Goal: Task Accomplishment & Management: Use online tool/utility

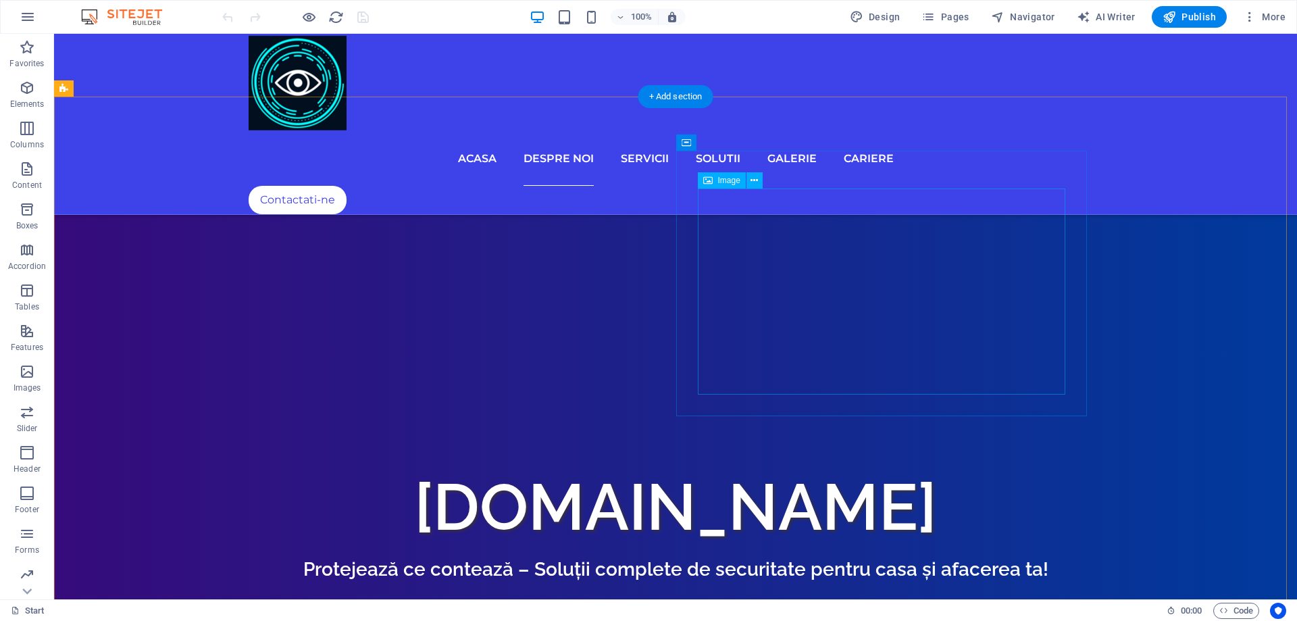
scroll to position [676, 0]
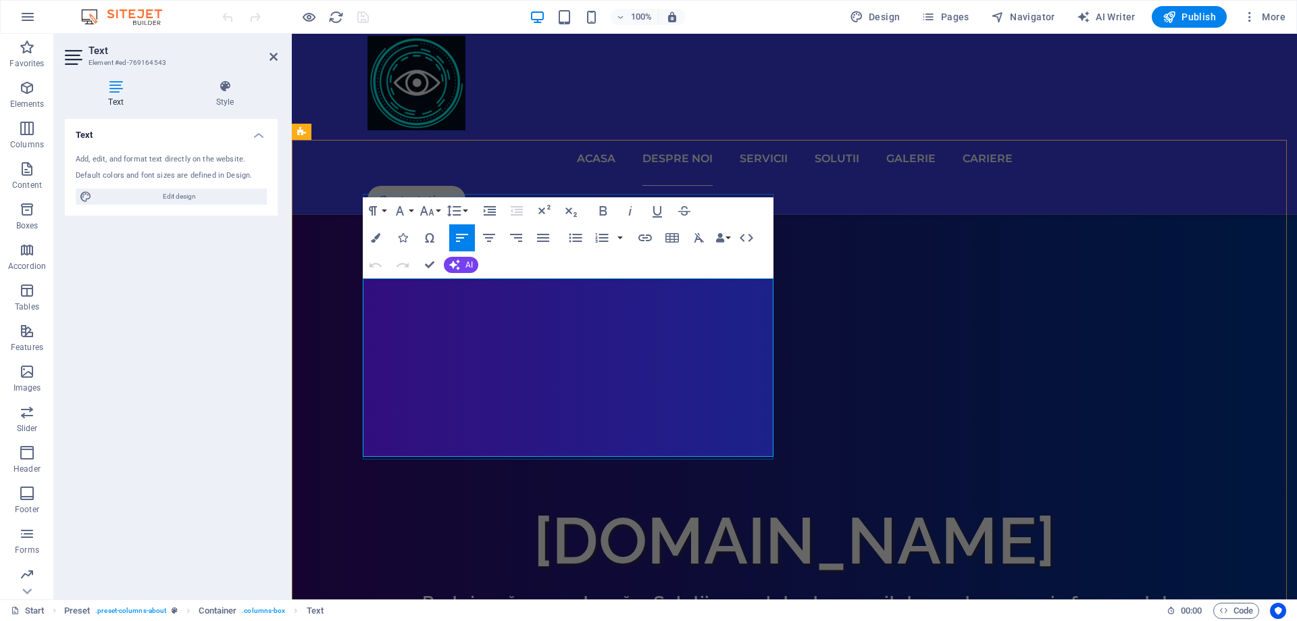
drag, startPoint x: 379, startPoint y: 288, endPoint x: 750, endPoint y: 445, distance: 403.5
click at [602, 215] on icon "button" at bounding box center [602, 210] width 7 height 9
drag, startPoint x: 376, startPoint y: 285, endPoint x: 690, endPoint y: 451, distance: 355.0
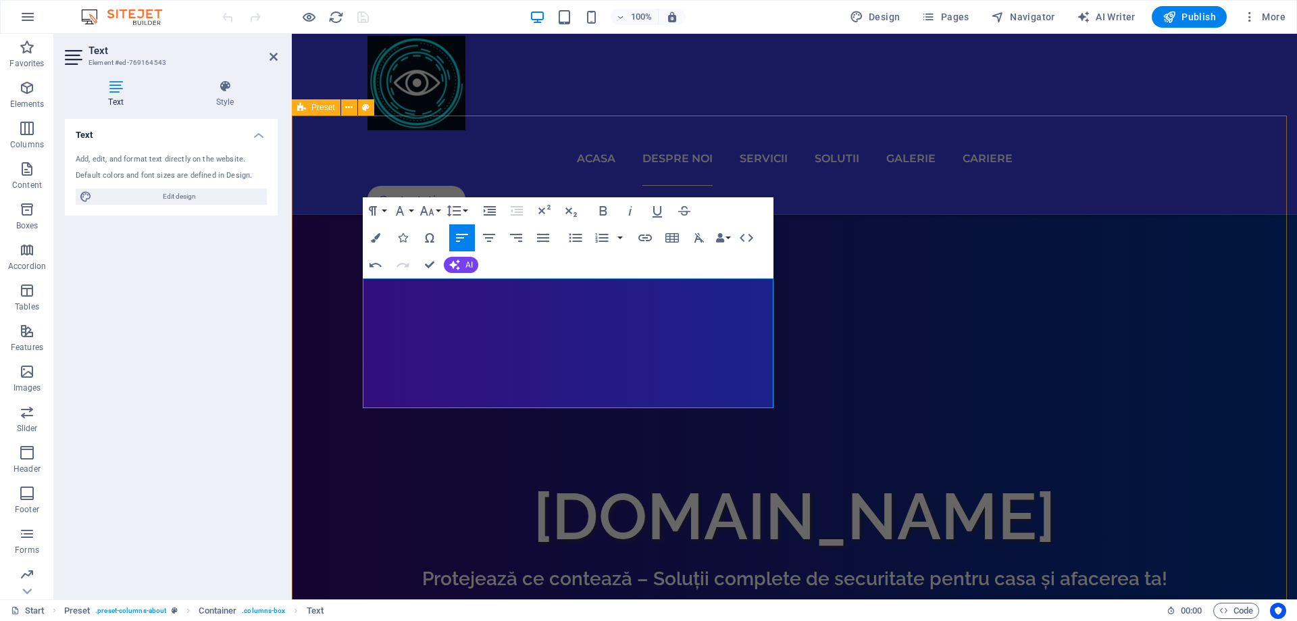
scroll to position [6880, 1]
click at [376, 268] on icon "button" at bounding box center [375, 265] width 16 height 16
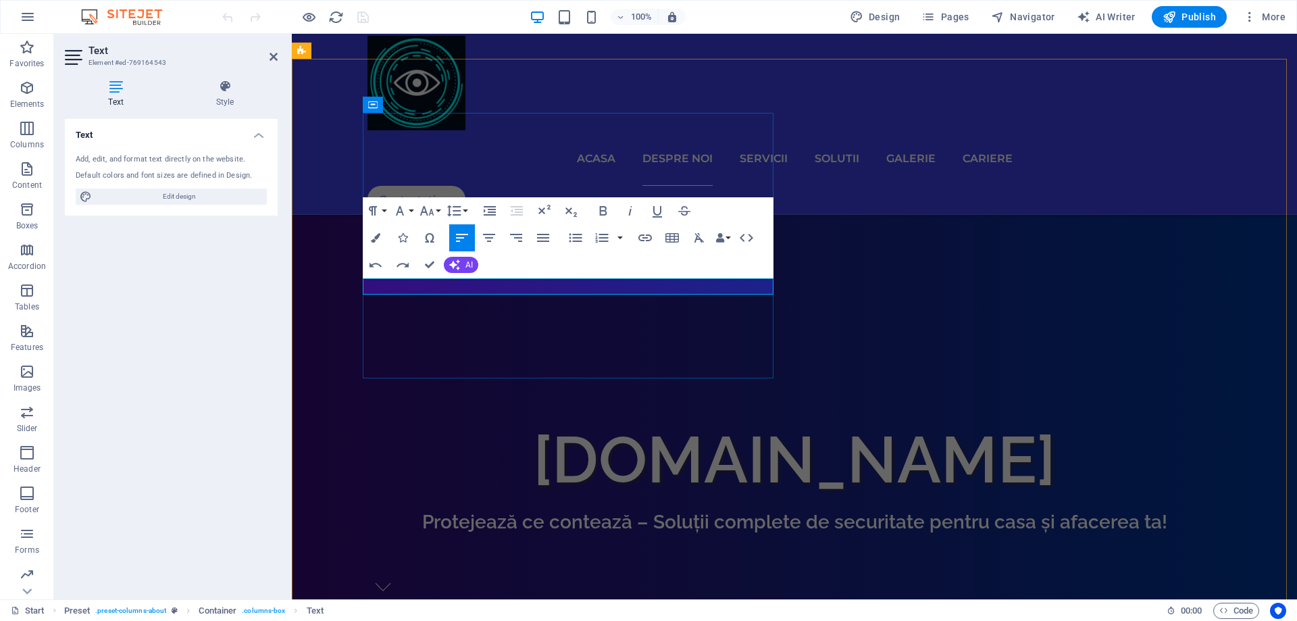
scroll to position [700, 0]
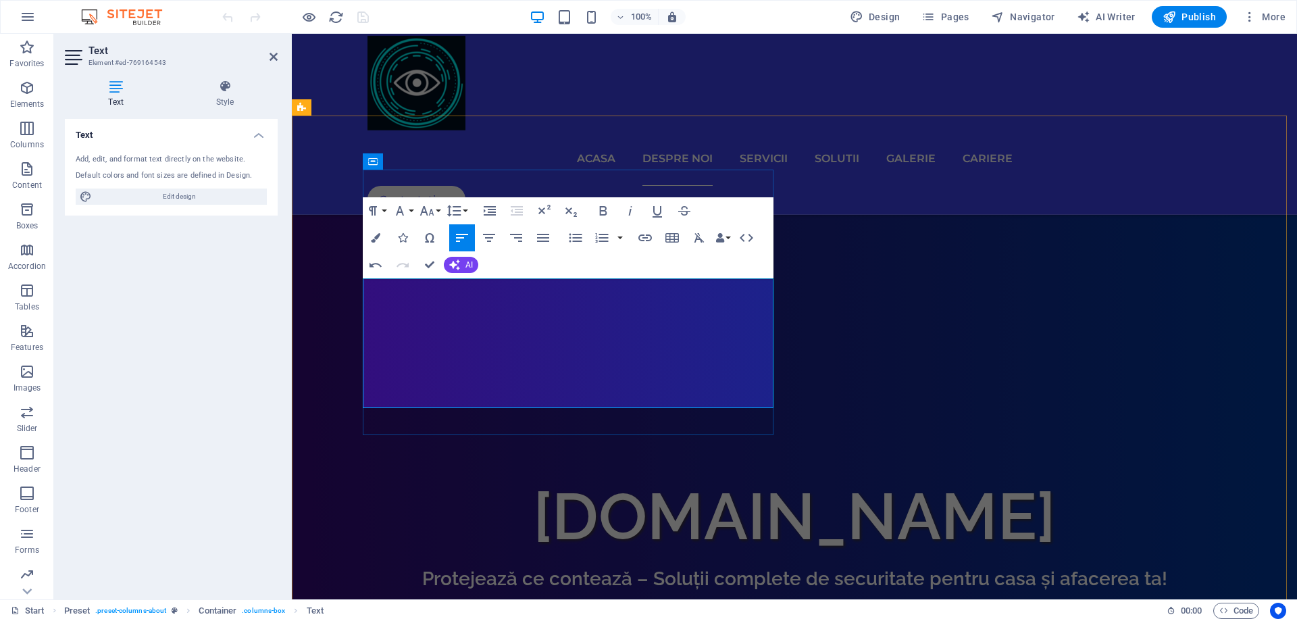
drag, startPoint x: 625, startPoint y: 404, endPoint x: 372, endPoint y: 290, distance: 277.2
click at [603, 209] on icon "button" at bounding box center [603, 211] width 16 height 16
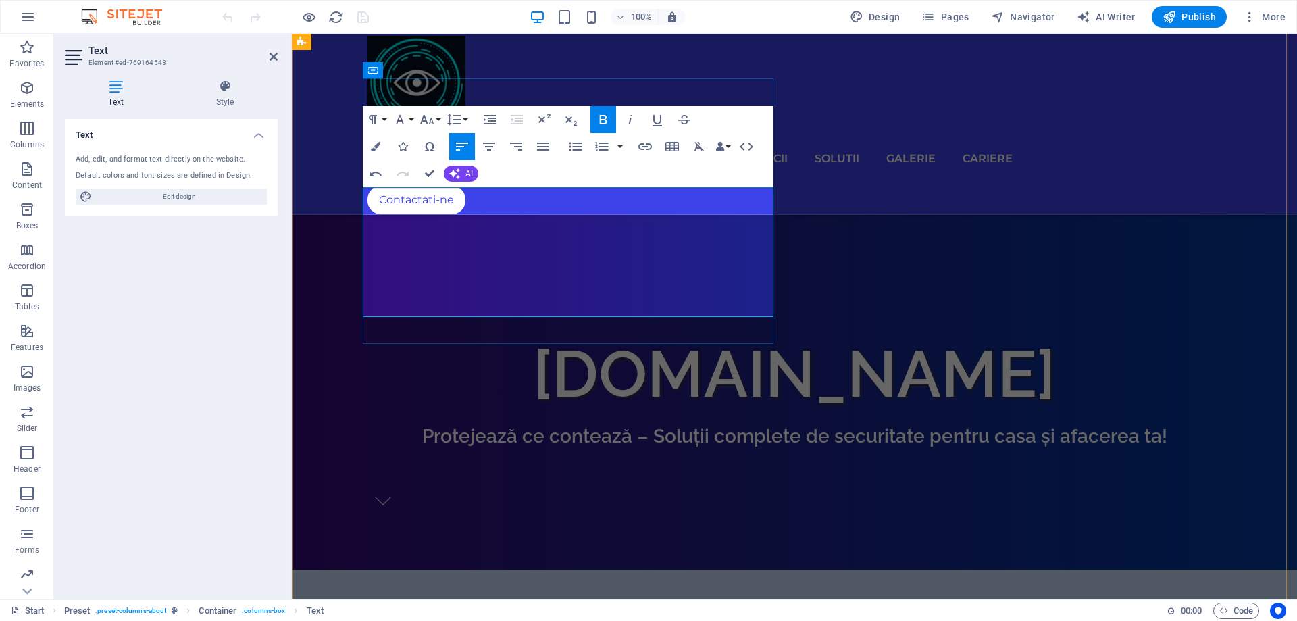
scroll to position [767, 0]
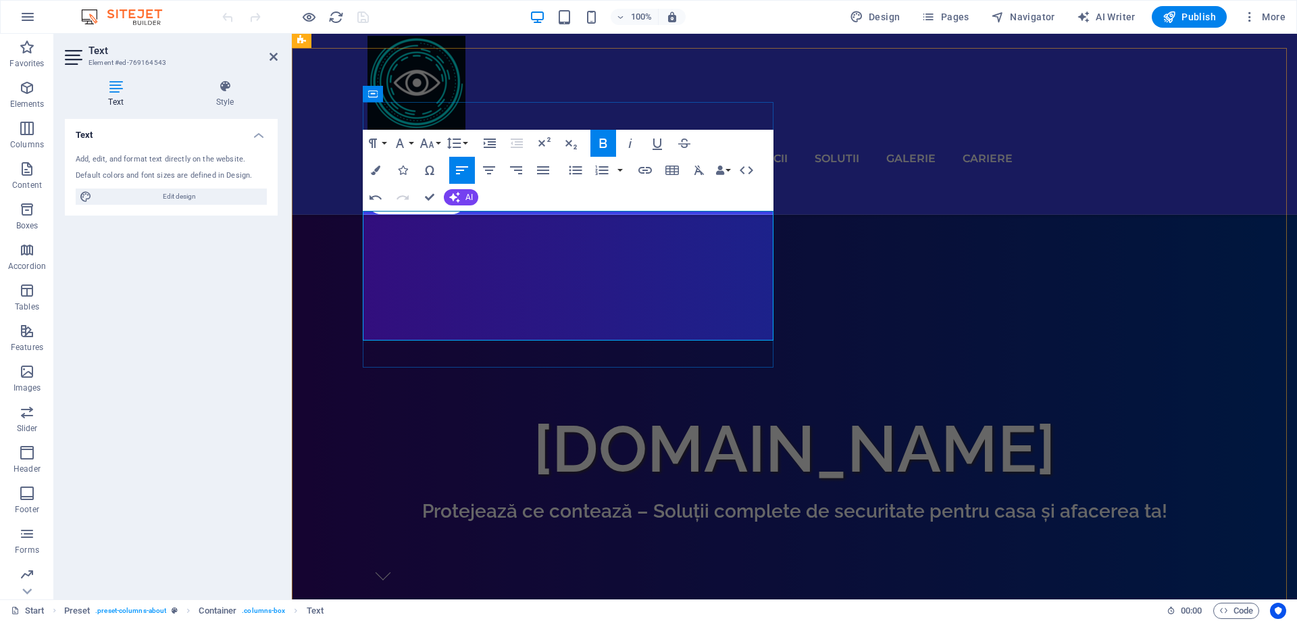
drag, startPoint x: 376, startPoint y: 218, endPoint x: 753, endPoint y: 336, distance: 395.2
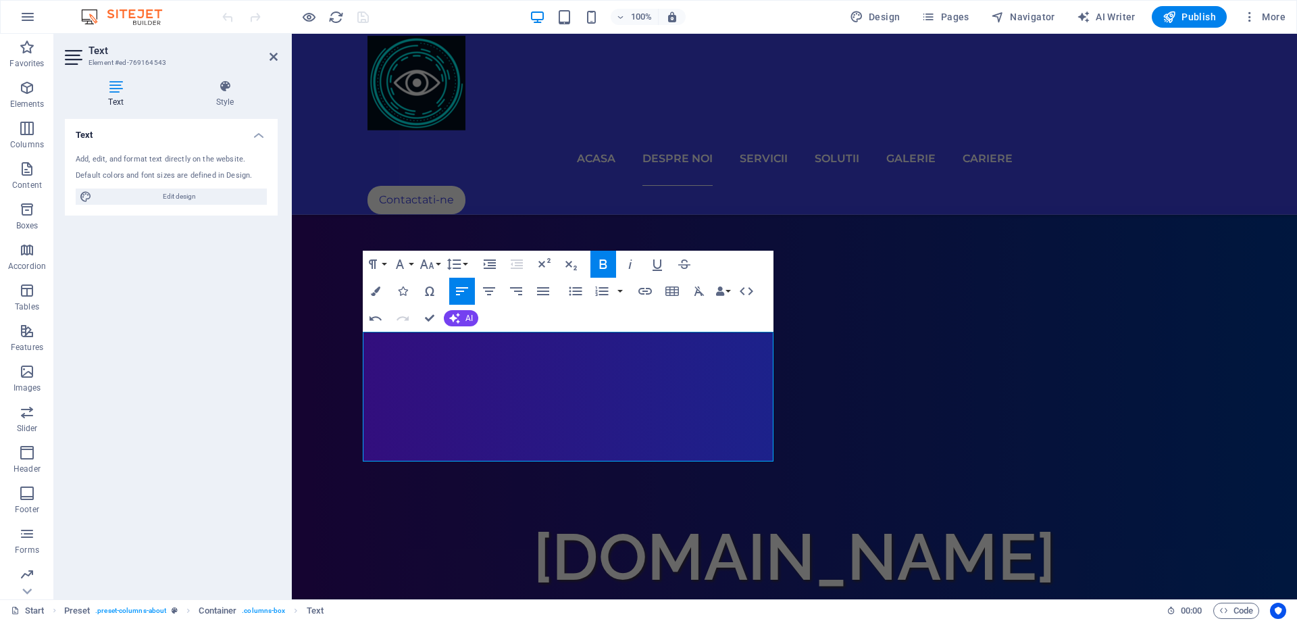
scroll to position [632, 0]
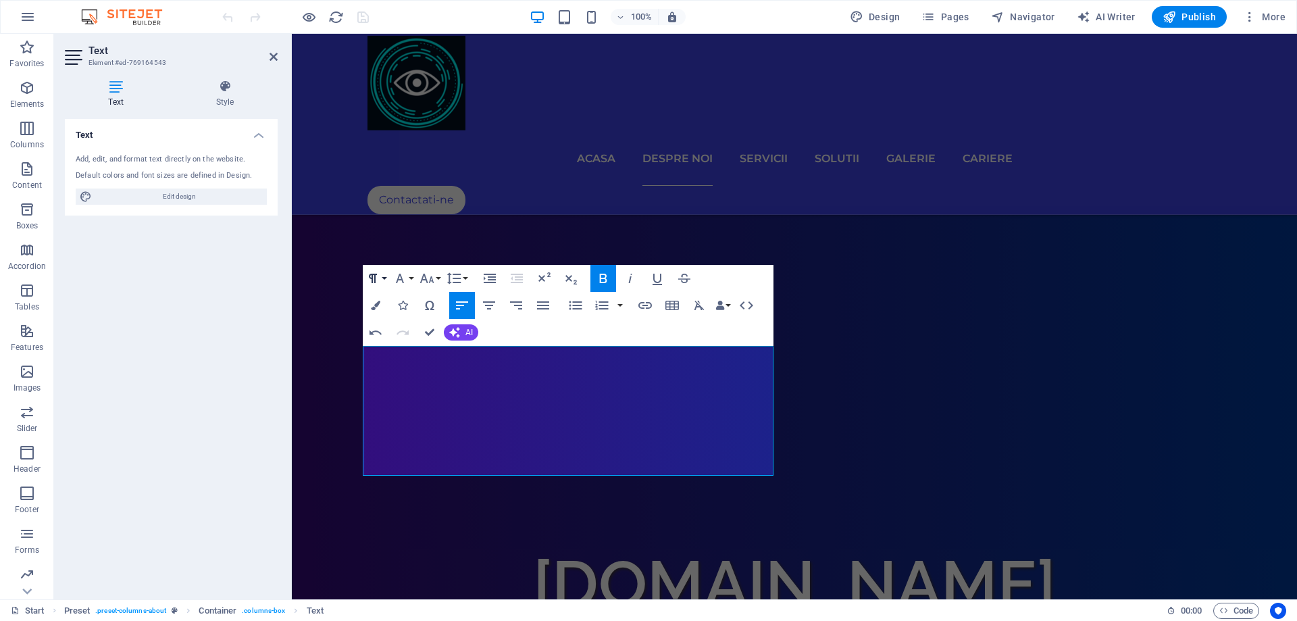
click at [382, 280] on button "Paragraph Format" at bounding box center [376, 278] width 26 height 27
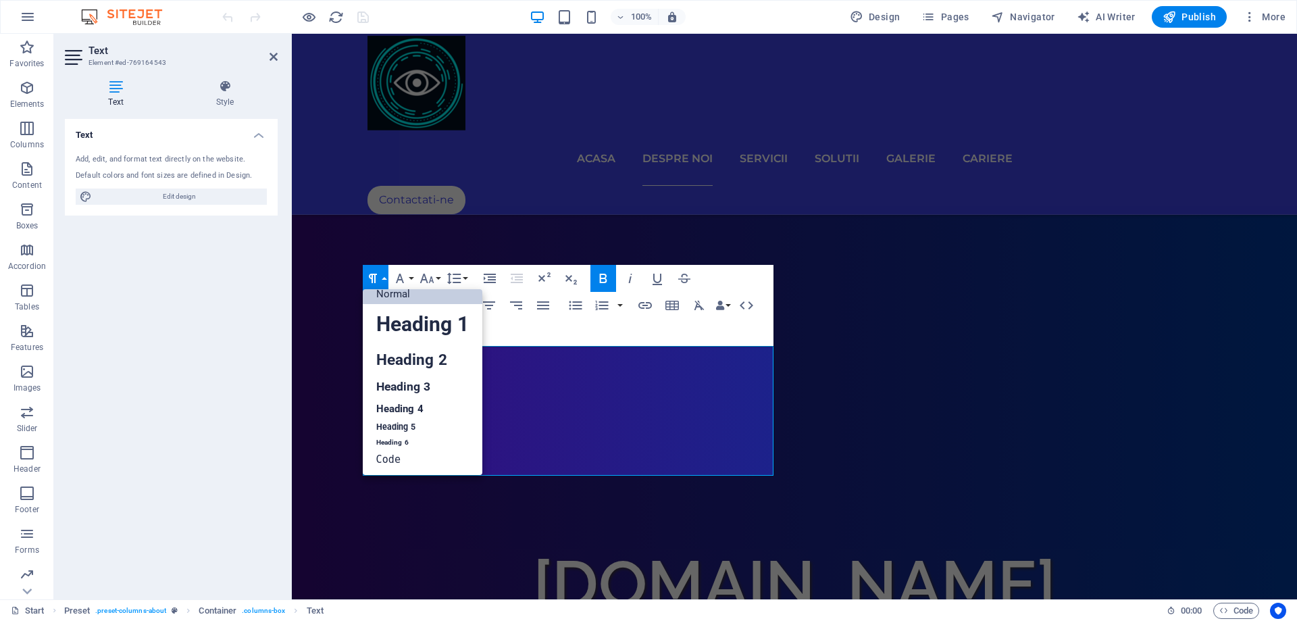
scroll to position [11, 0]
click at [409, 277] on button "Font Family" at bounding box center [403, 278] width 26 height 27
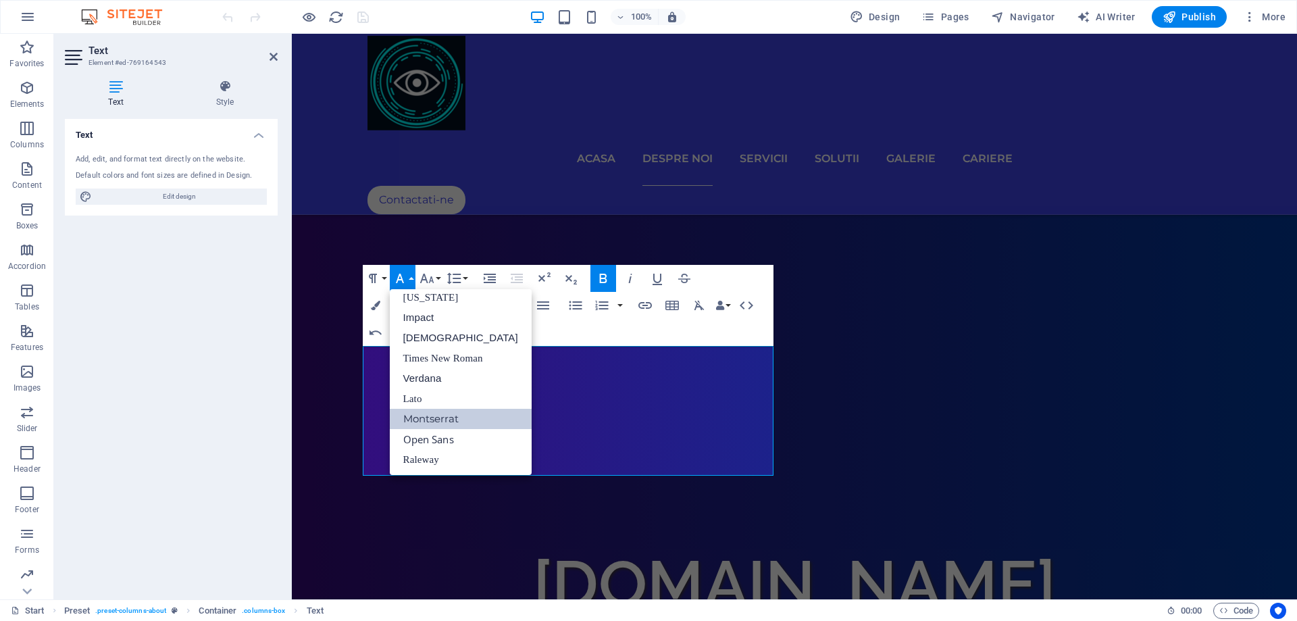
scroll to position [28, 0]
click at [435, 276] on button "Font Size" at bounding box center [430, 278] width 26 height 27
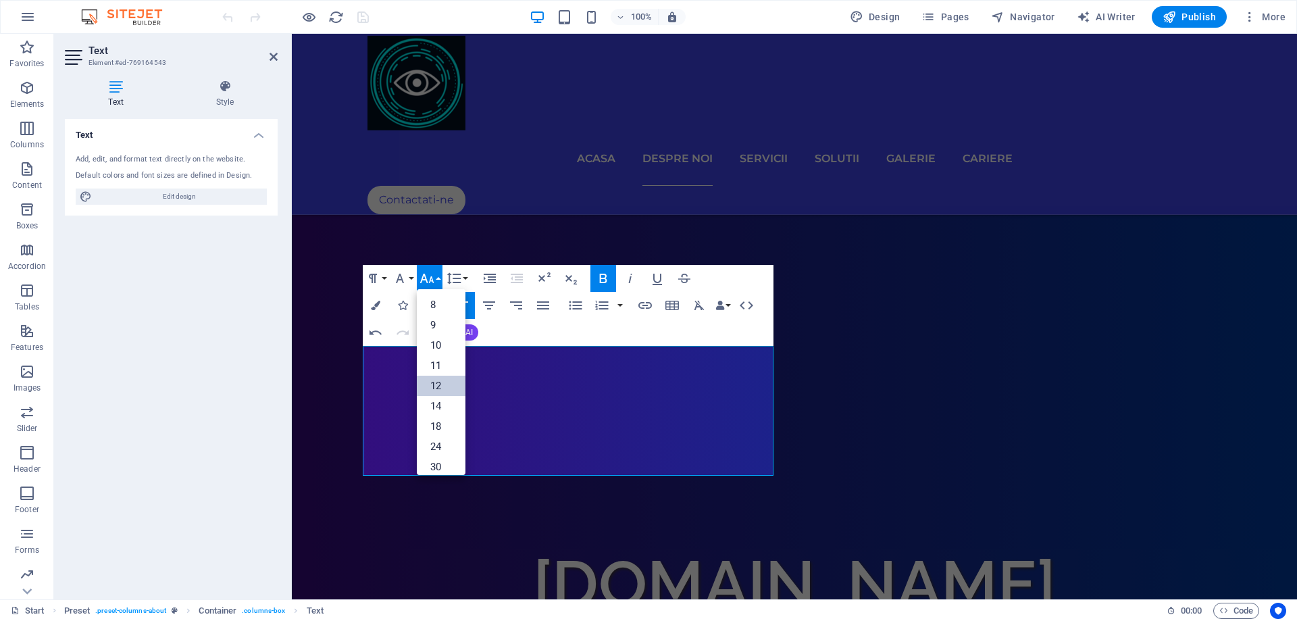
click at [436, 390] on link "12" at bounding box center [441, 386] width 49 height 20
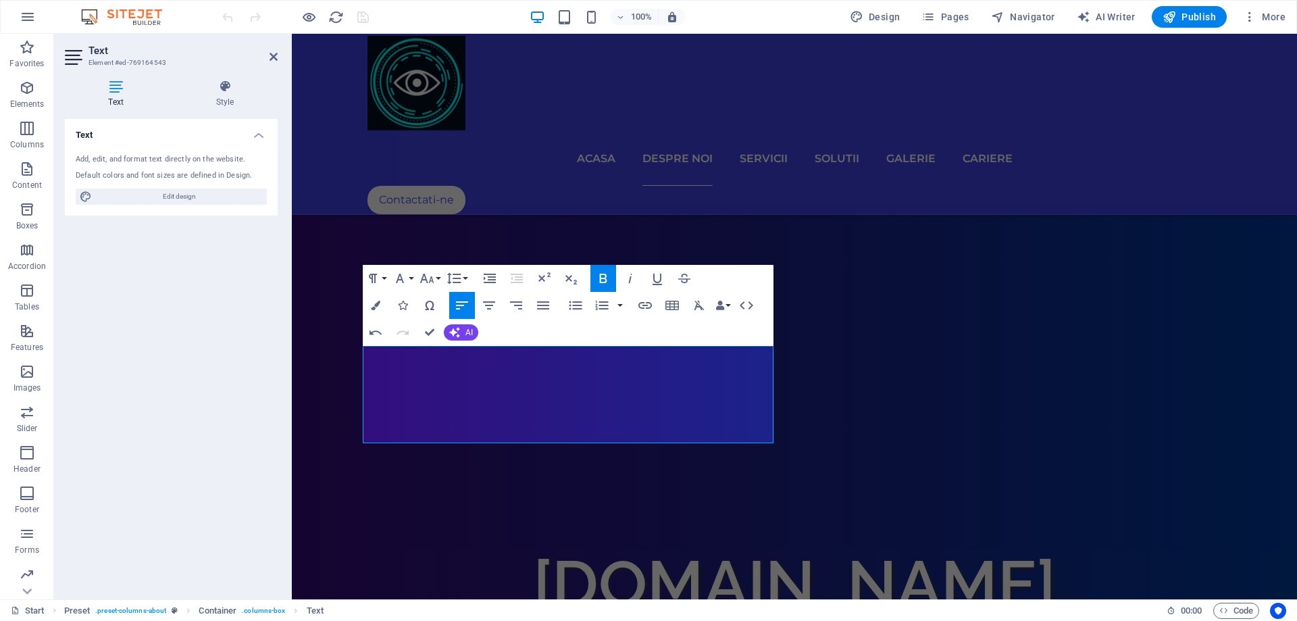
scroll to position [648, 0]
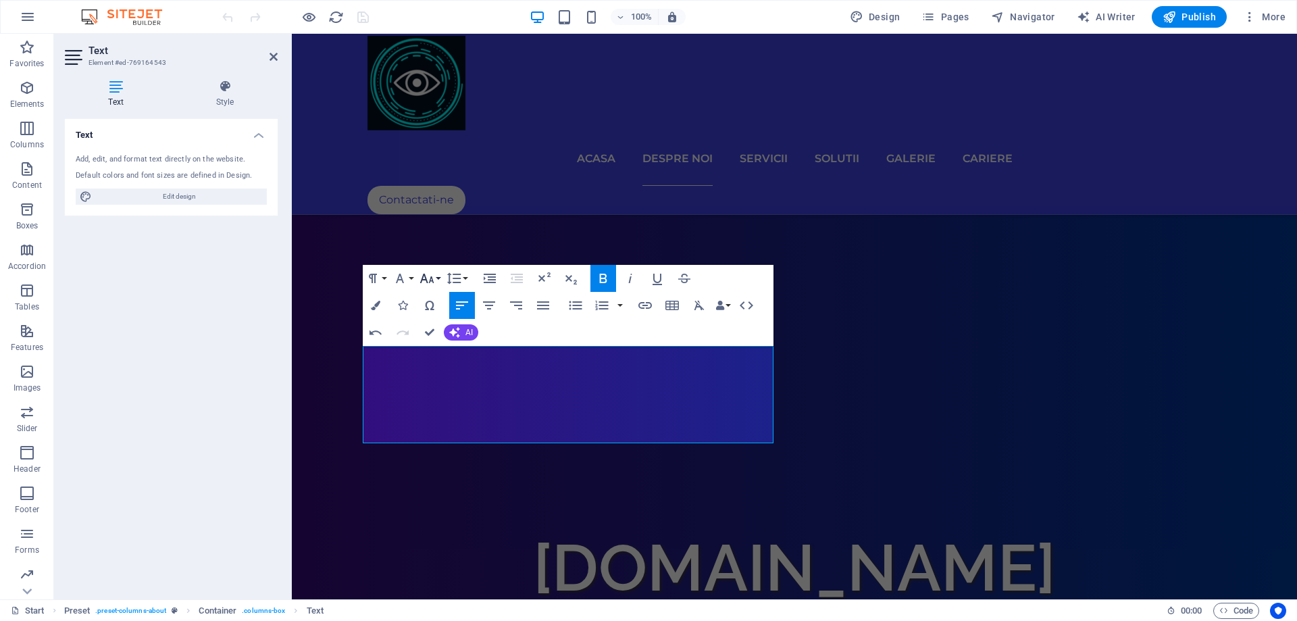
click at [438, 276] on button "Font Size" at bounding box center [430, 278] width 26 height 27
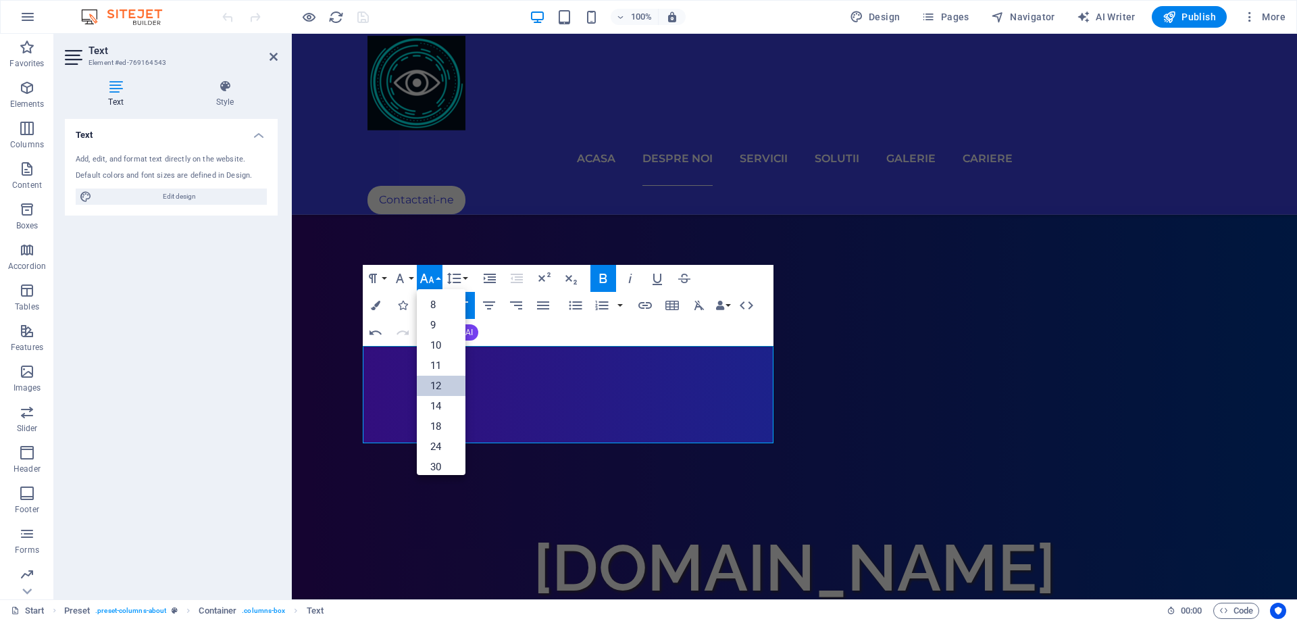
scroll to position [97, 0]
click at [442, 333] on link "18" at bounding box center [441, 330] width 49 height 20
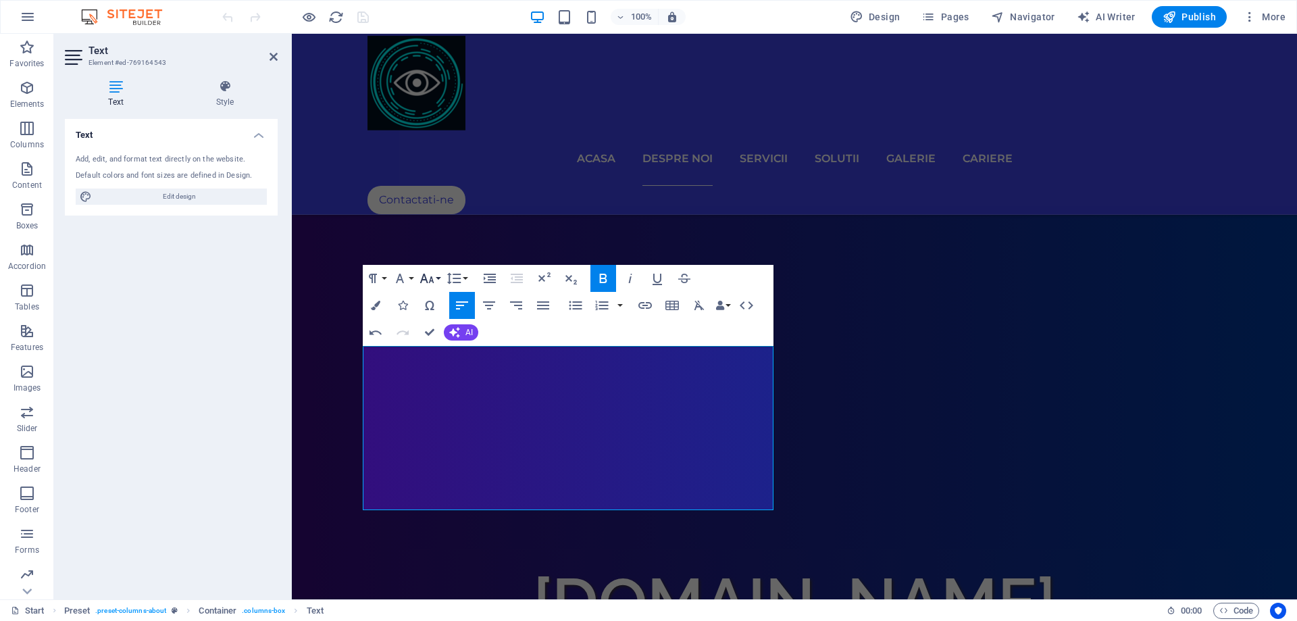
click at [437, 282] on button "Font Size" at bounding box center [430, 278] width 26 height 27
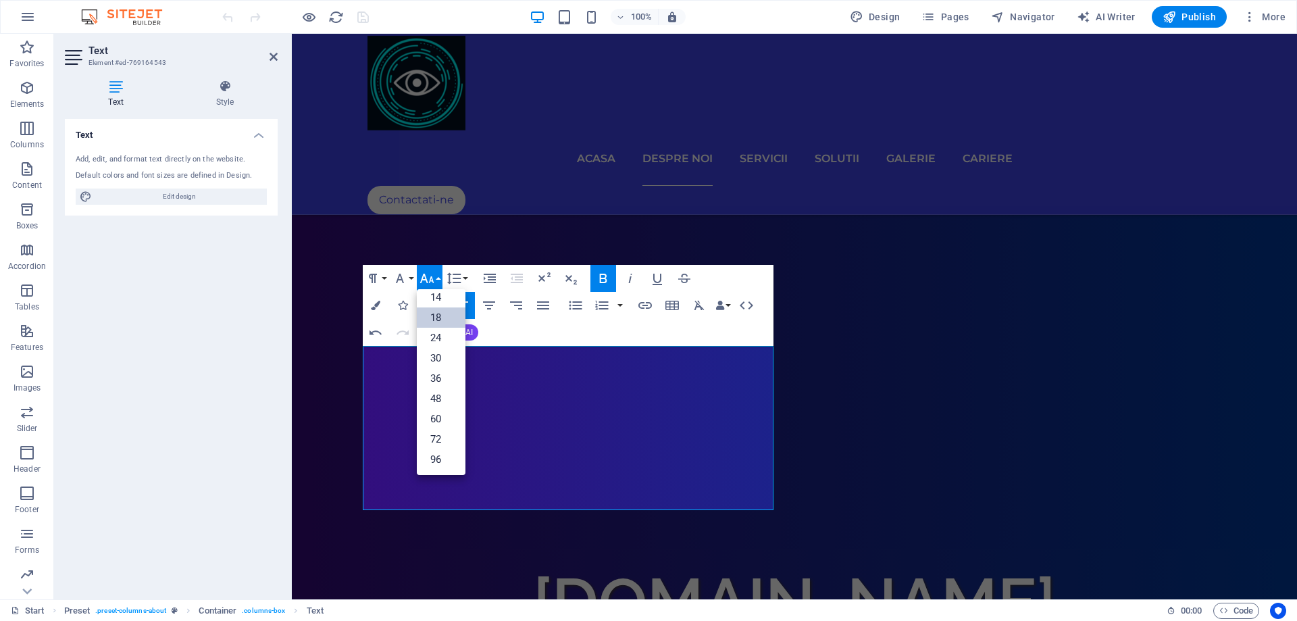
scroll to position [109, 0]
click at [445, 334] on link "24" at bounding box center [441, 338] width 49 height 20
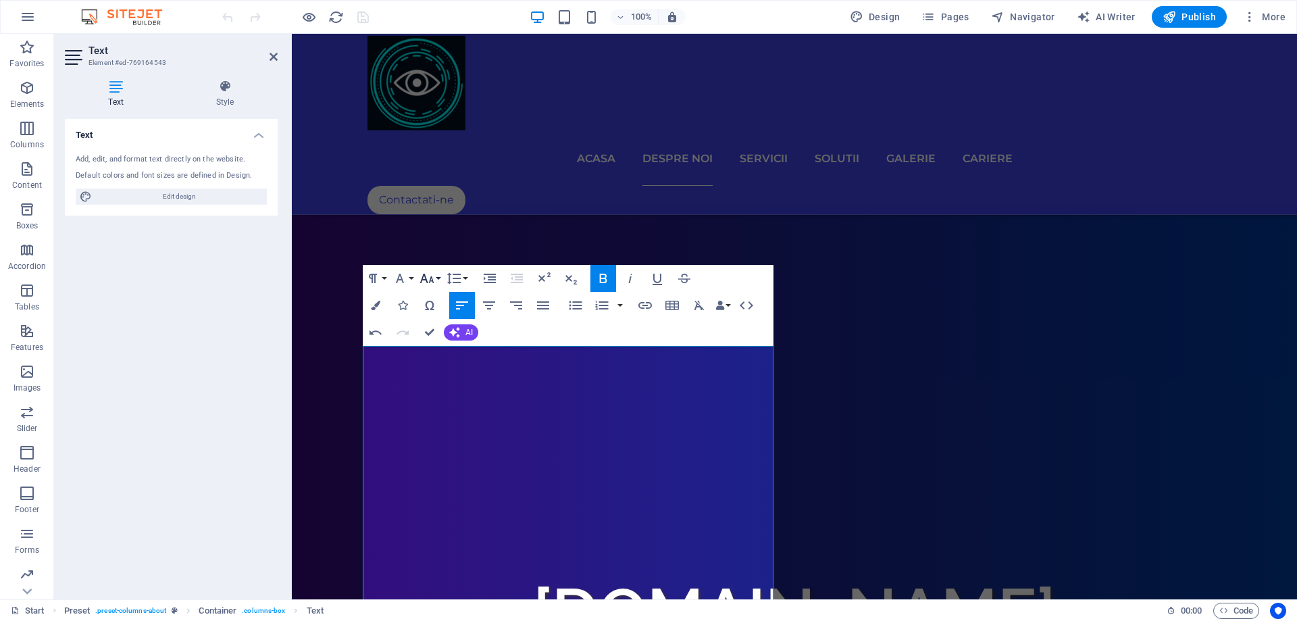
click at [438, 280] on button "Font Size" at bounding box center [430, 278] width 26 height 27
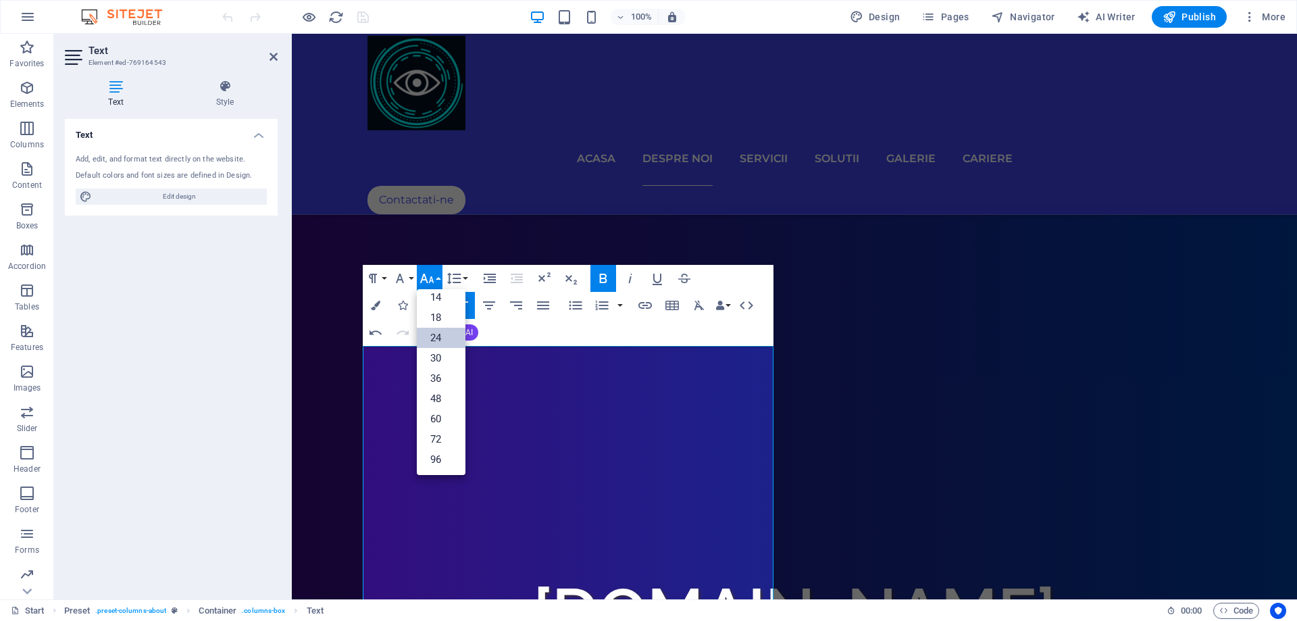
scroll to position [109, 0]
click at [440, 317] on link "18" at bounding box center [441, 317] width 49 height 20
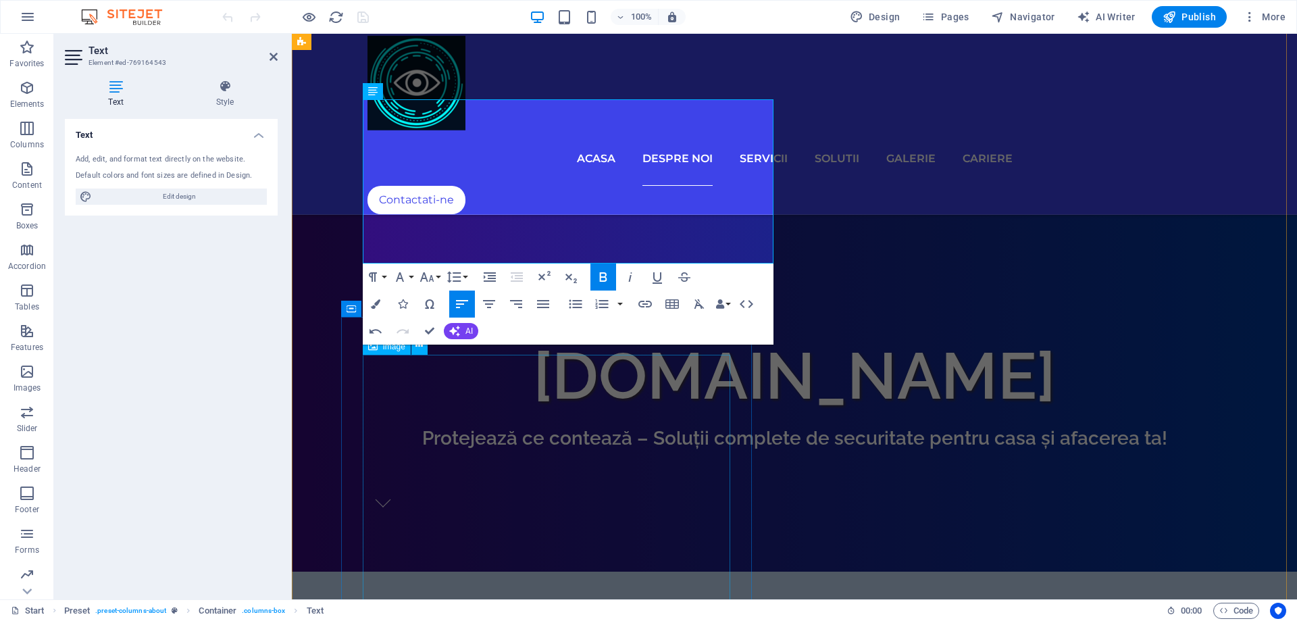
scroll to position [813, 0]
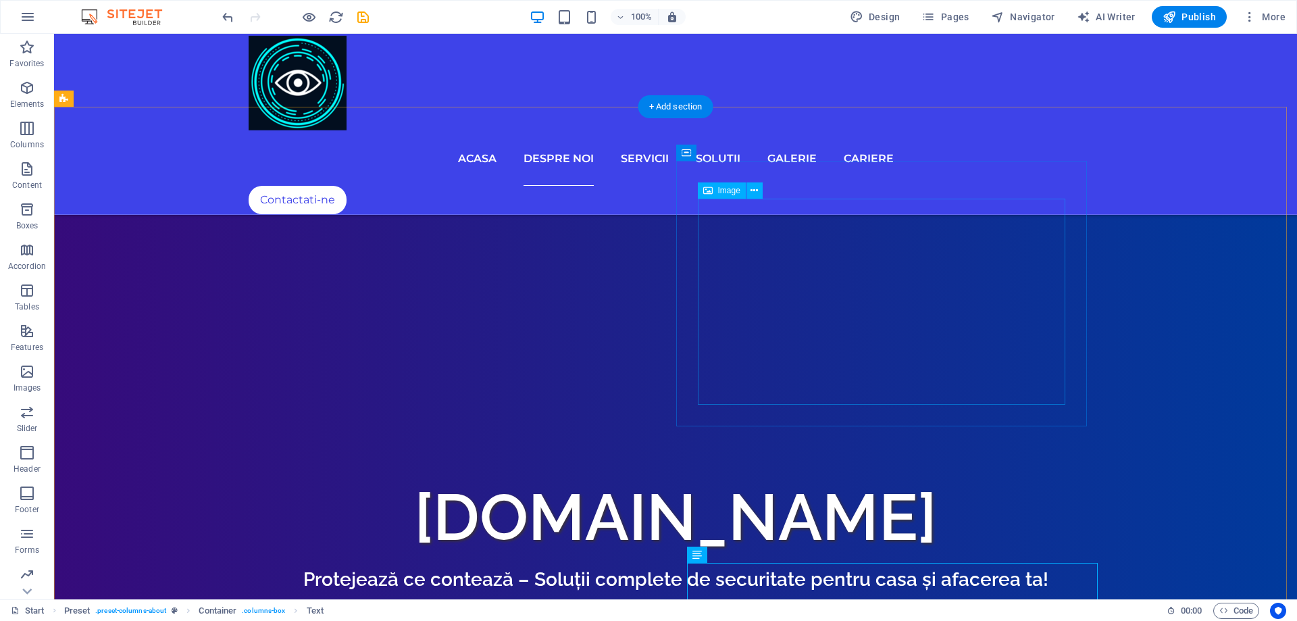
scroll to position [678, 0]
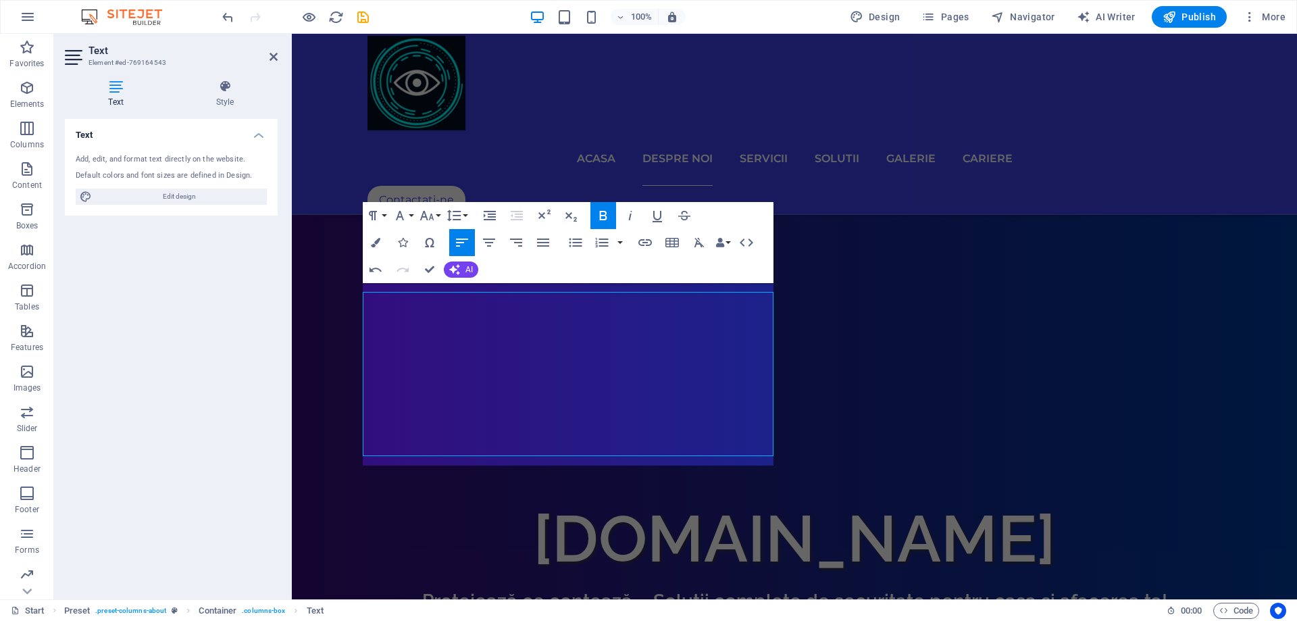
scroll to position [669, 0]
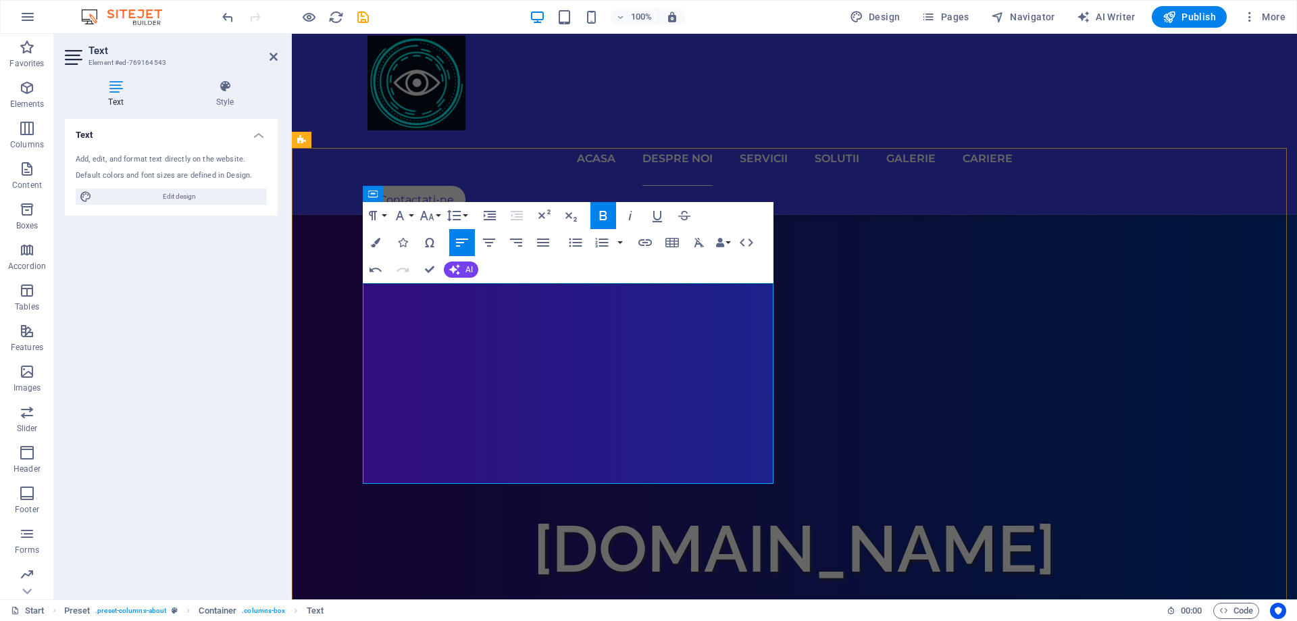
drag, startPoint x: 619, startPoint y: 457, endPoint x: 505, endPoint y: 461, distance: 113.6
drag, startPoint x: 665, startPoint y: 474, endPoint x: 361, endPoint y: 296, distance: 352.4
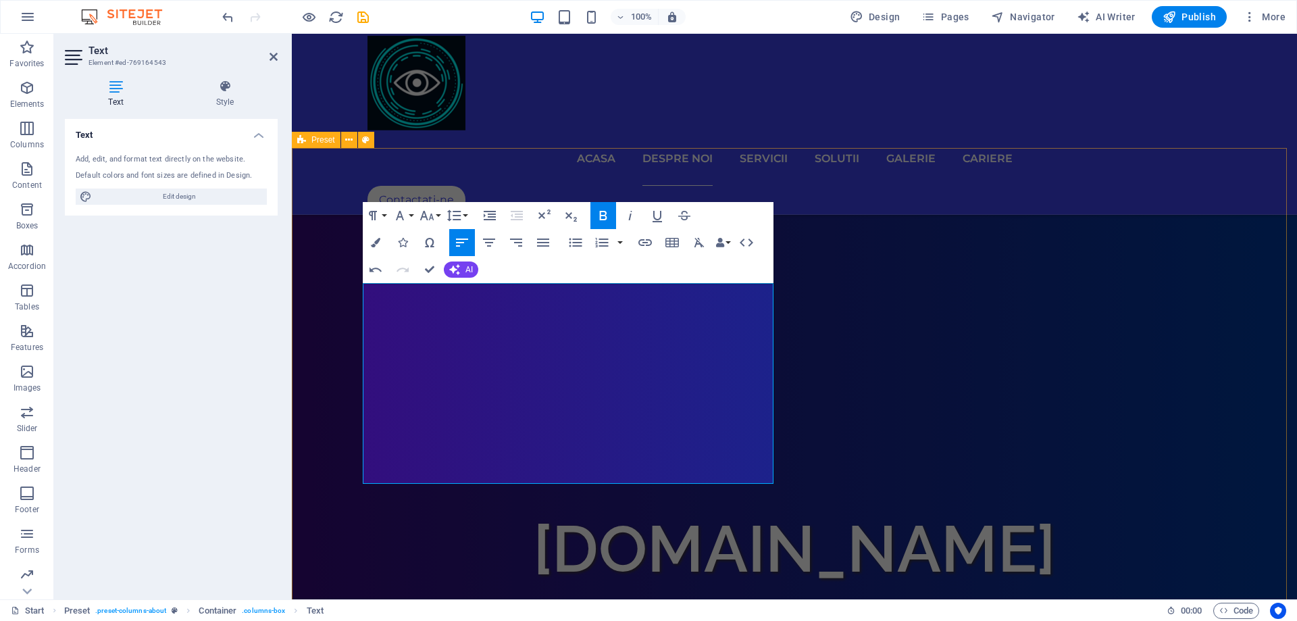
click at [545, 248] on icon "button" at bounding box center [543, 242] width 16 height 16
drag, startPoint x: 670, startPoint y: 474, endPoint x: 361, endPoint y: 289, distance: 360.2
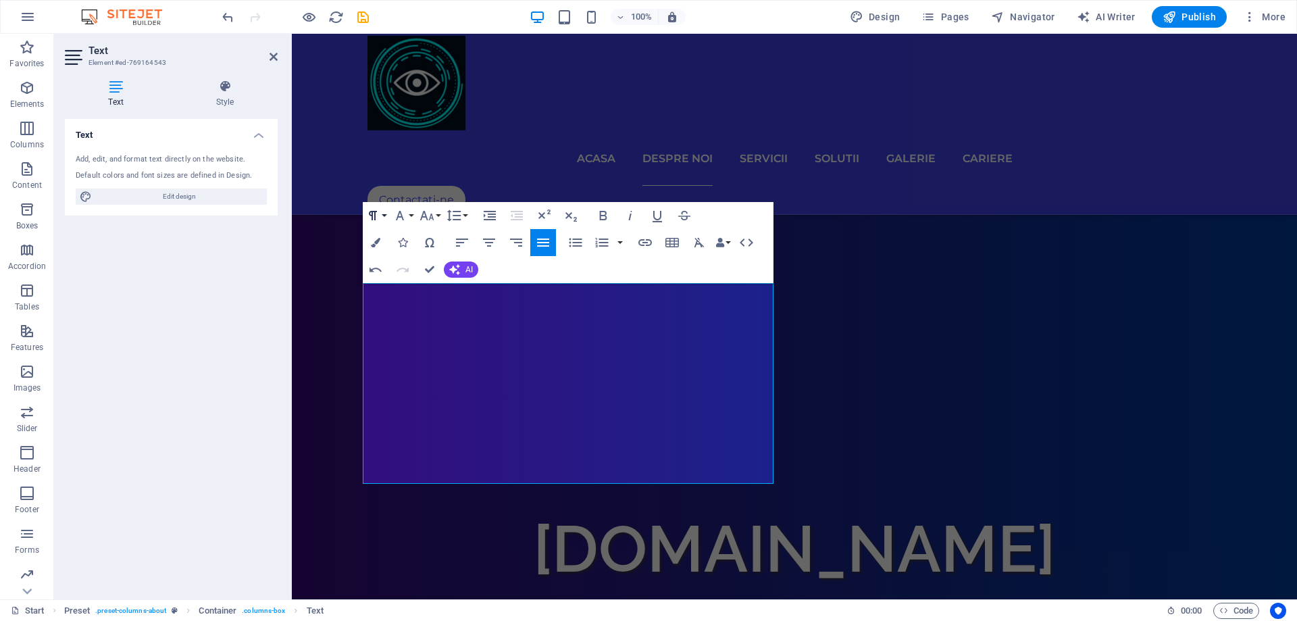
click at [387, 219] on button "Paragraph Format" at bounding box center [376, 215] width 26 height 27
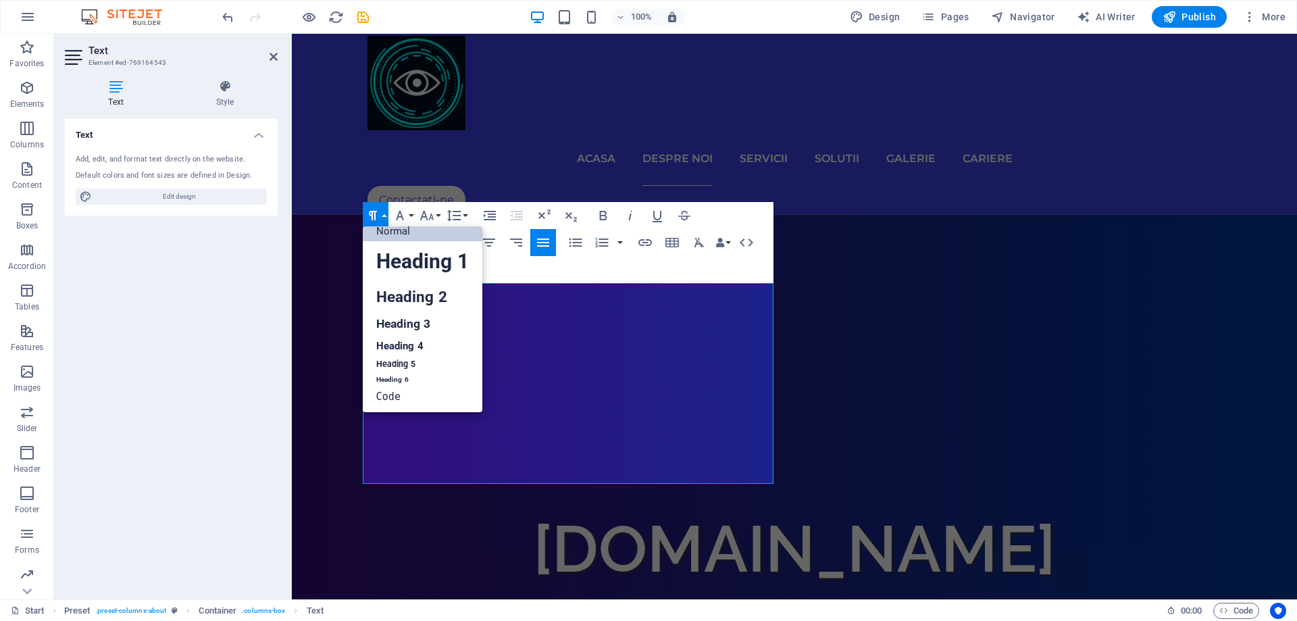
scroll to position [11, 0]
click at [415, 211] on div "Paragraph Format Normal Heading 1 Heading 2 Heading 3 Heading 4 Heading 5 Headi…" at bounding box center [416, 215] width 107 height 27
click at [409, 215] on button "Font Family" at bounding box center [403, 215] width 26 height 27
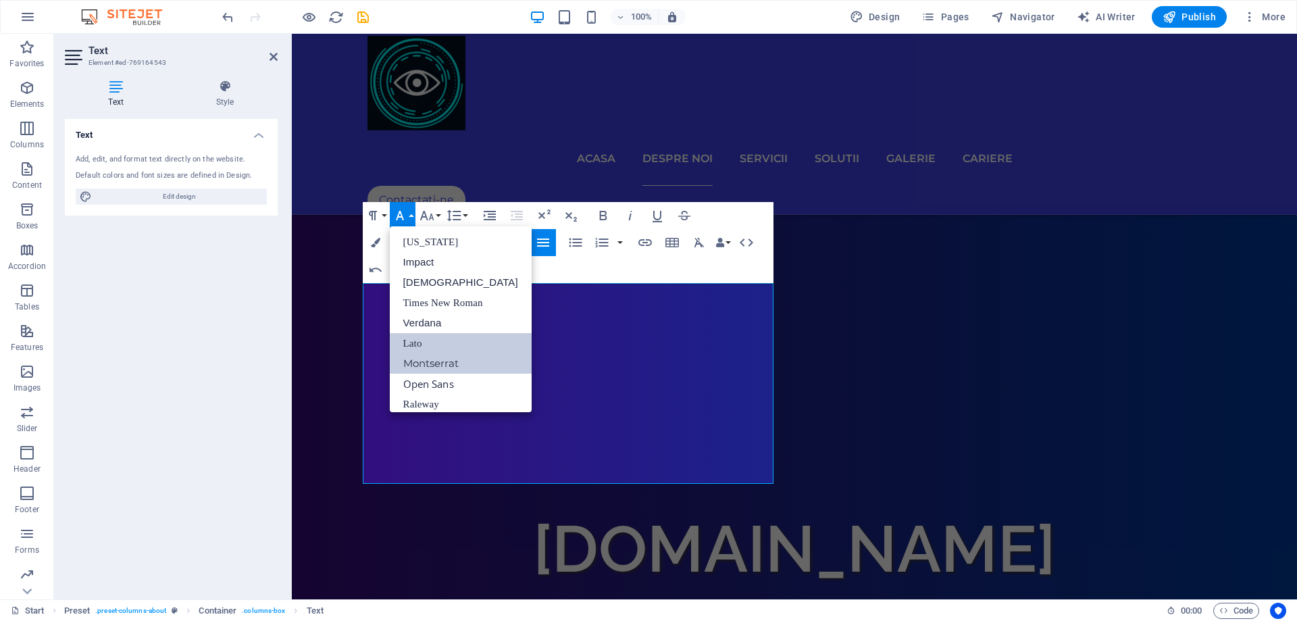
scroll to position [28, 0]
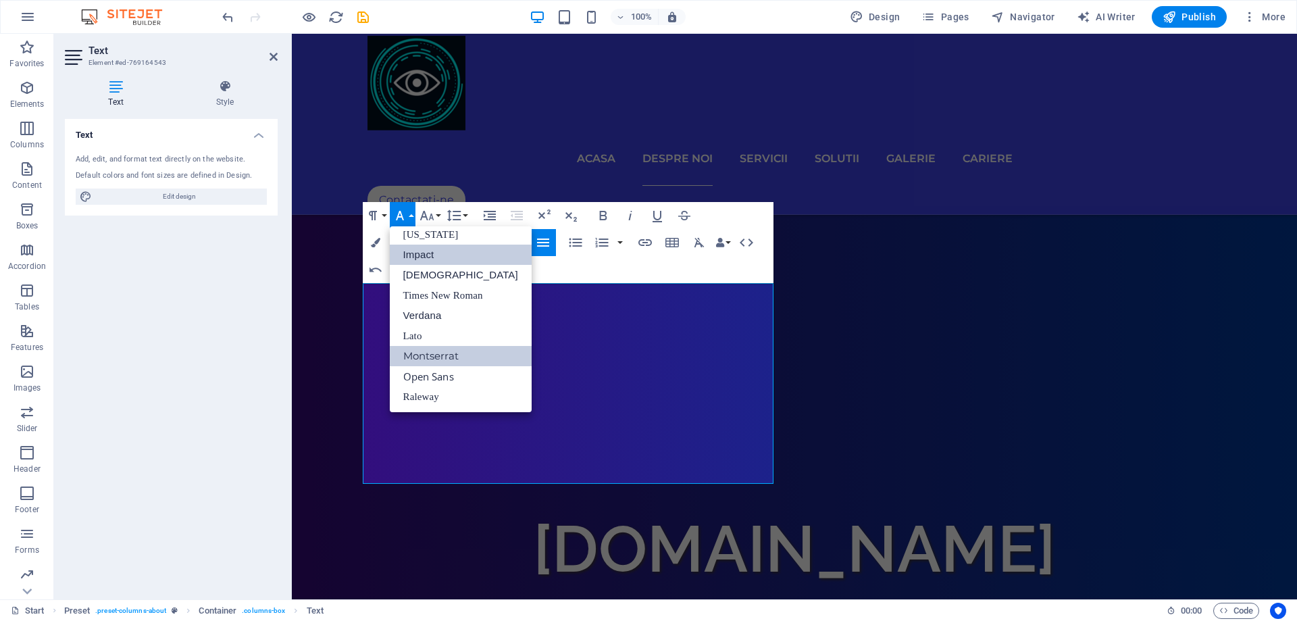
click at [426, 257] on link "Impact" at bounding box center [461, 255] width 142 height 20
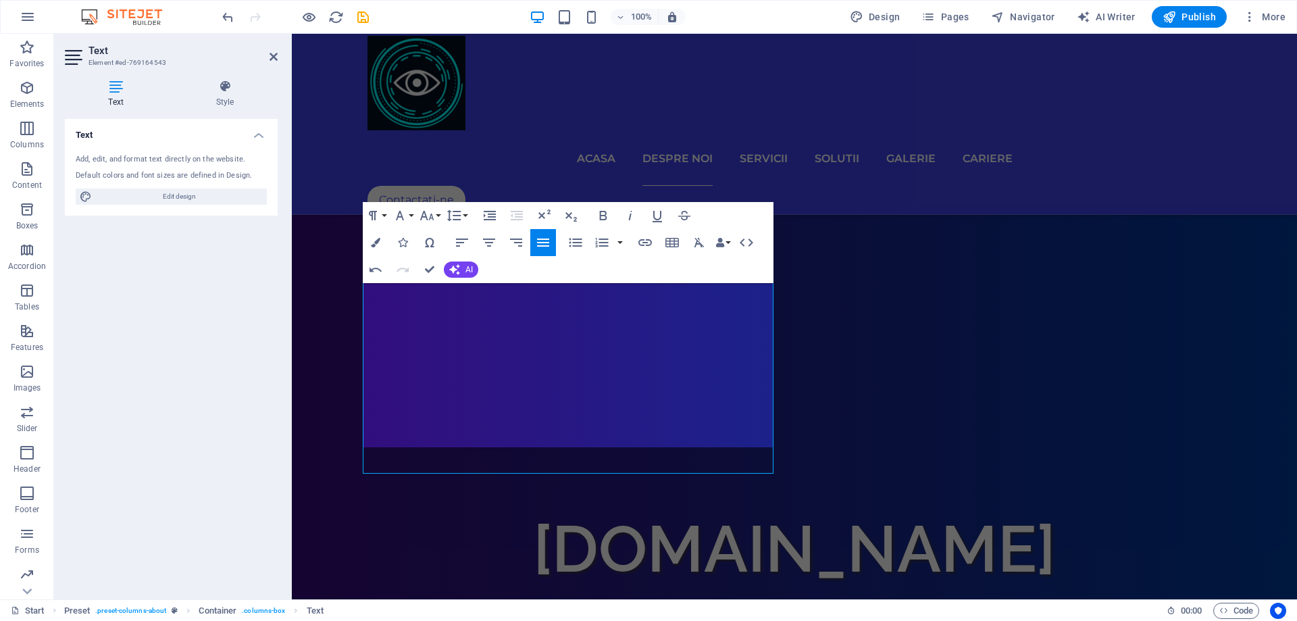
scroll to position [678, 0]
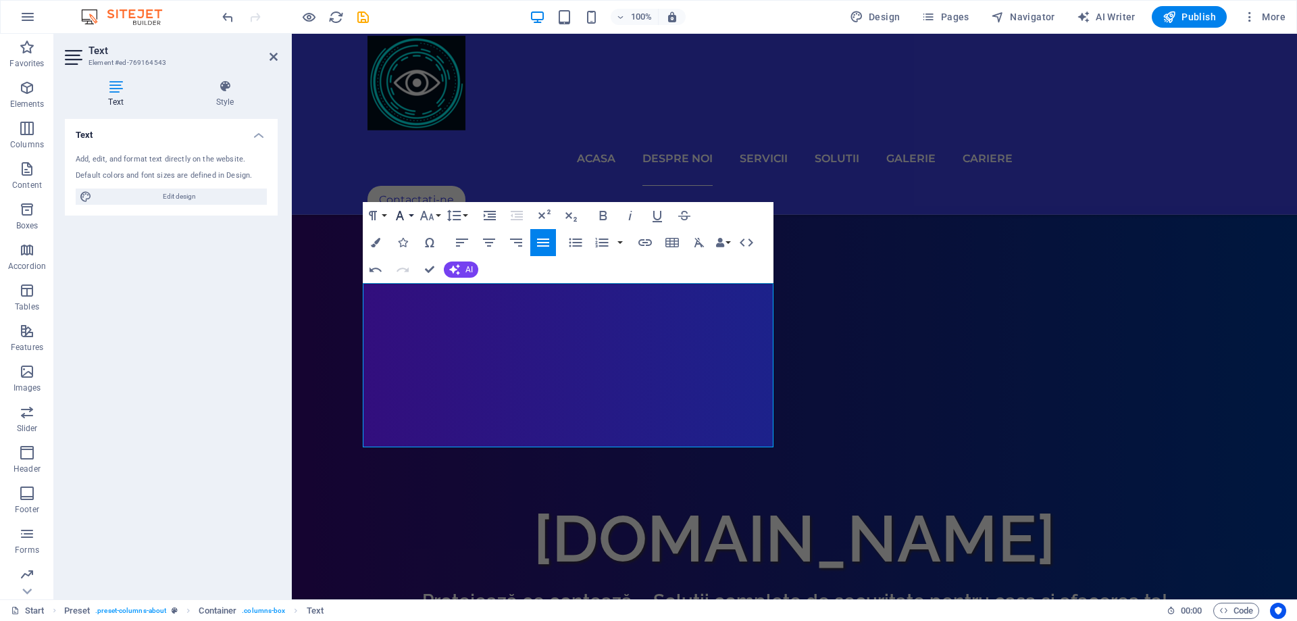
click at [408, 213] on button "Font Family" at bounding box center [403, 215] width 26 height 27
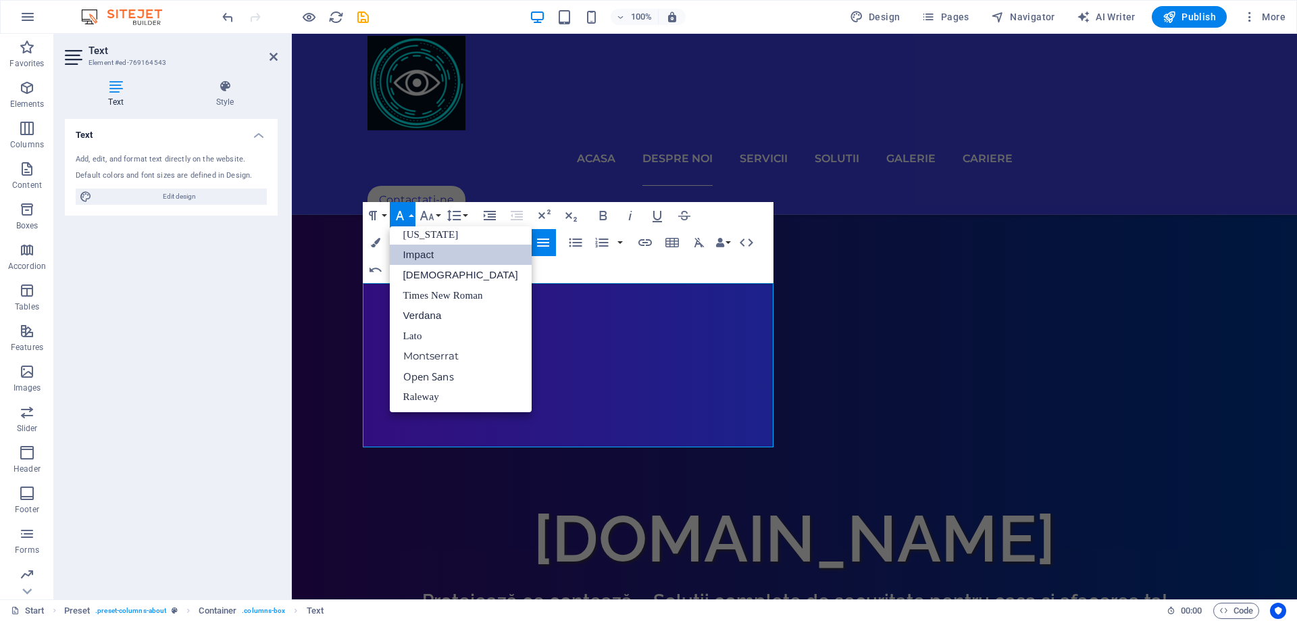
scroll to position [28, 0]
click at [424, 234] on link "[US_STATE]" at bounding box center [461, 234] width 142 height 20
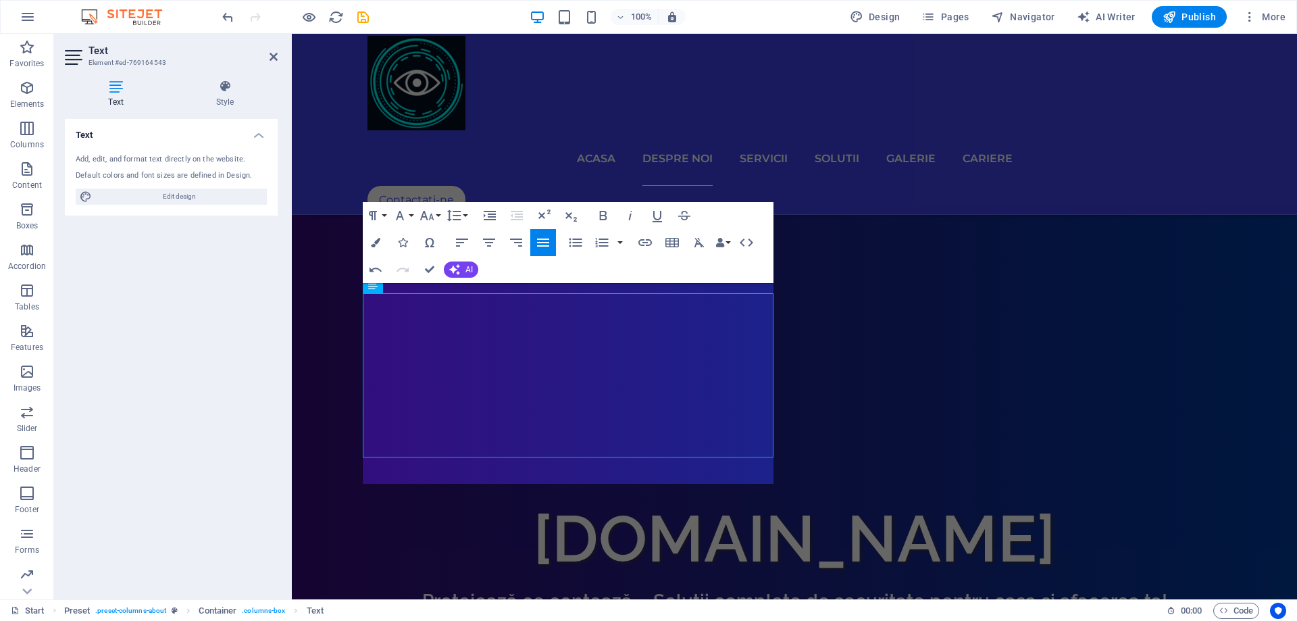
scroll to position [667, 0]
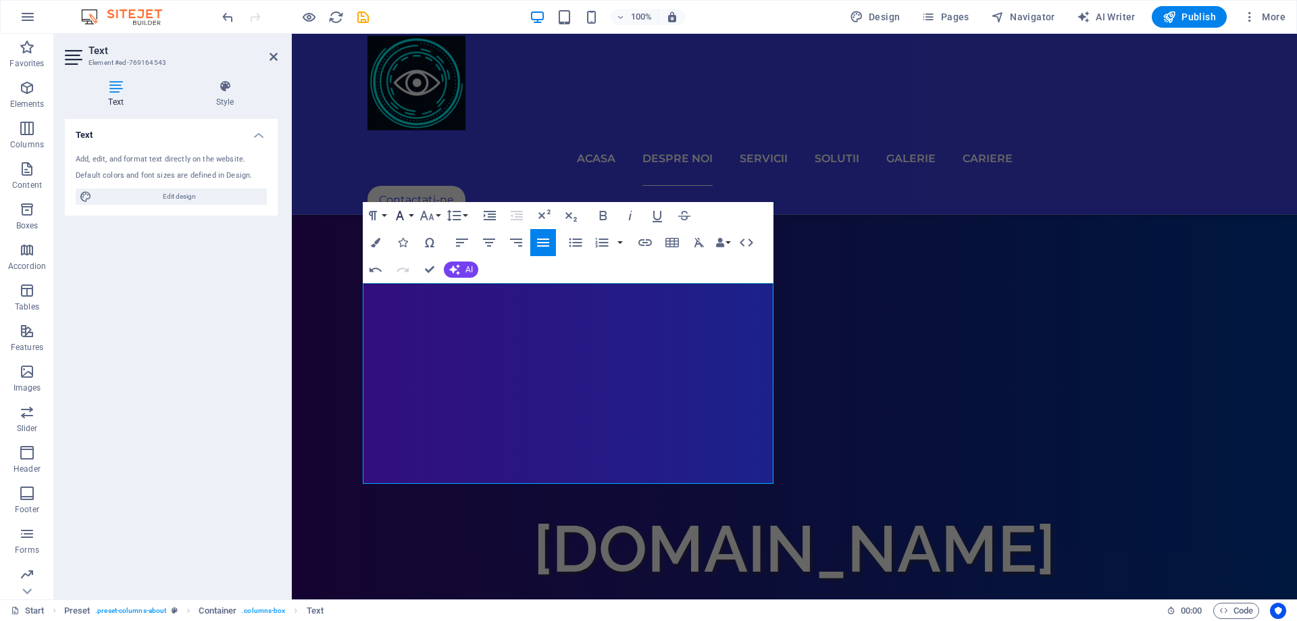
click at [407, 220] on icon "button" at bounding box center [400, 215] width 16 height 16
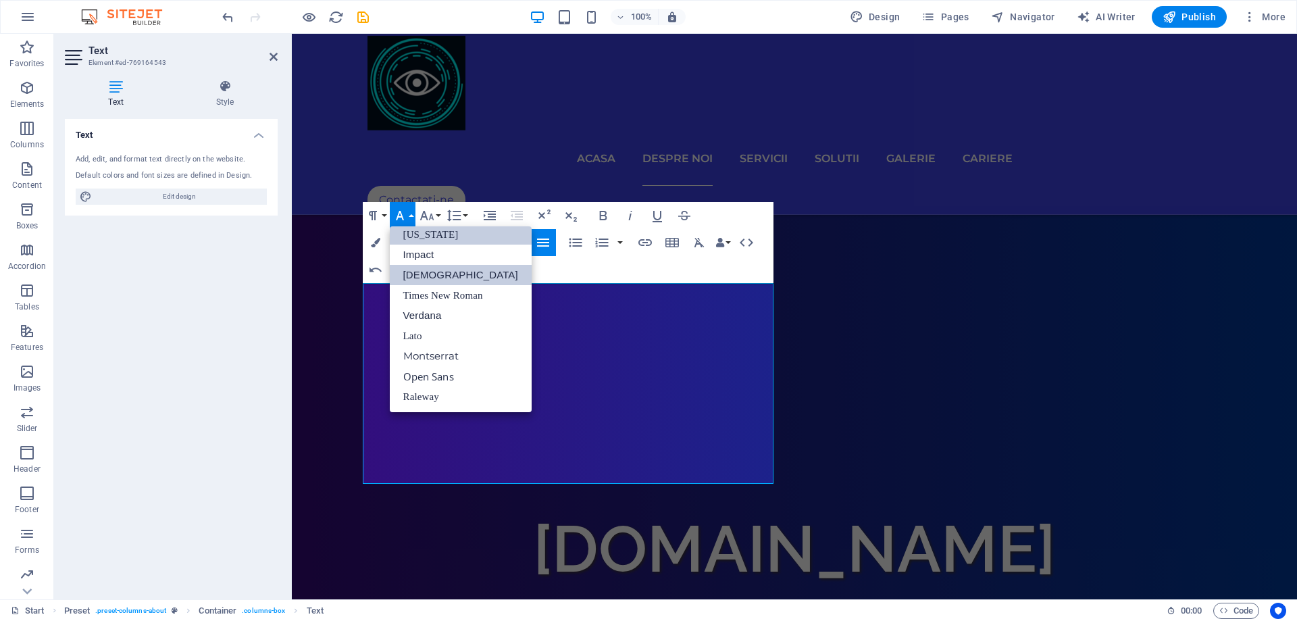
click at [428, 276] on link "[DEMOGRAPHIC_DATA]" at bounding box center [461, 275] width 142 height 20
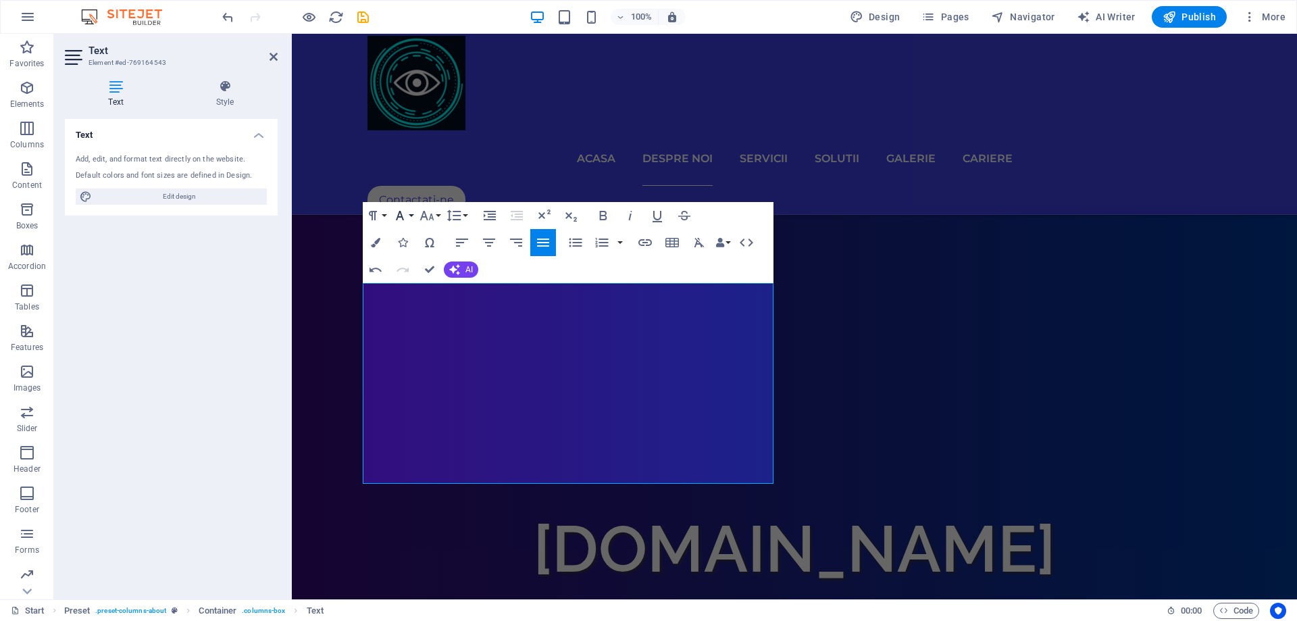
click at [409, 217] on button "Font Family" at bounding box center [403, 215] width 26 height 27
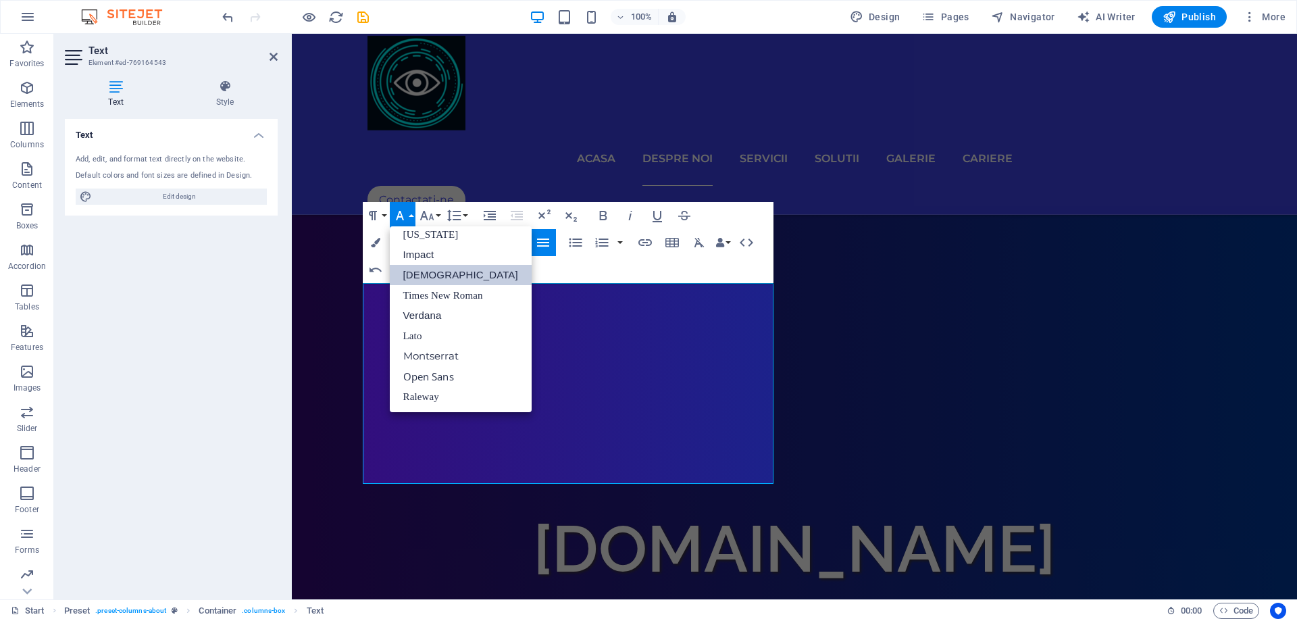
scroll to position [28, 0]
click at [436, 313] on link "Verdana" at bounding box center [461, 315] width 142 height 20
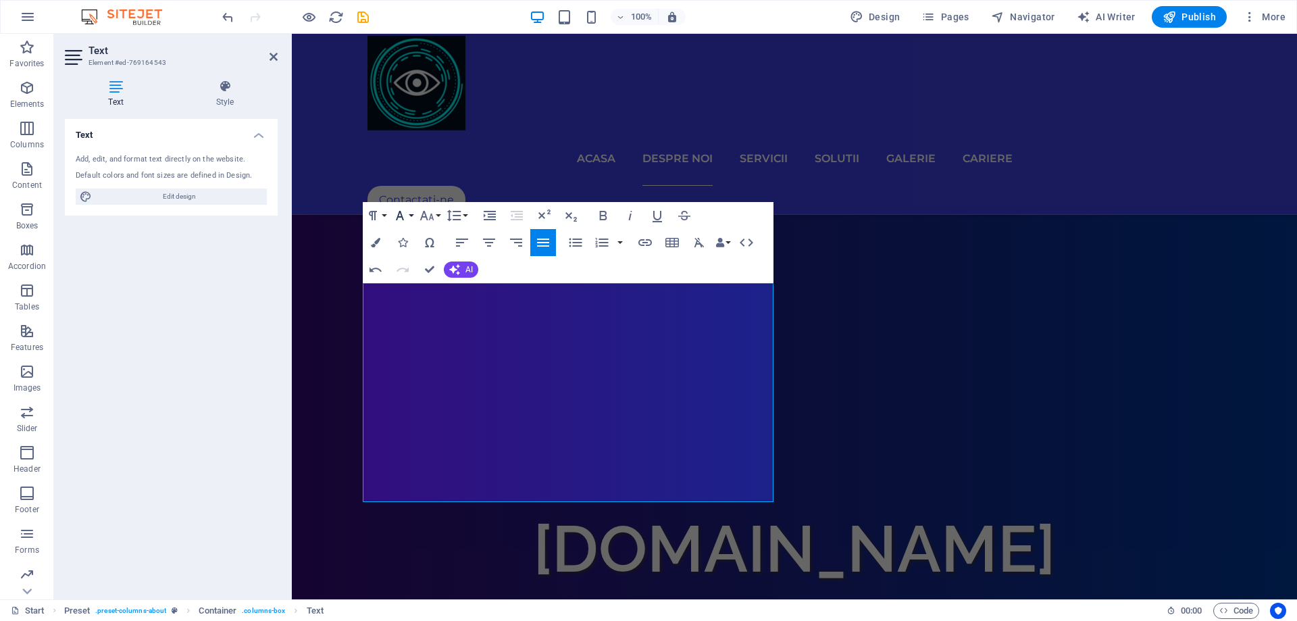
click at [408, 220] on button "Font Family" at bounding box center [403, 215] width 26 height 27
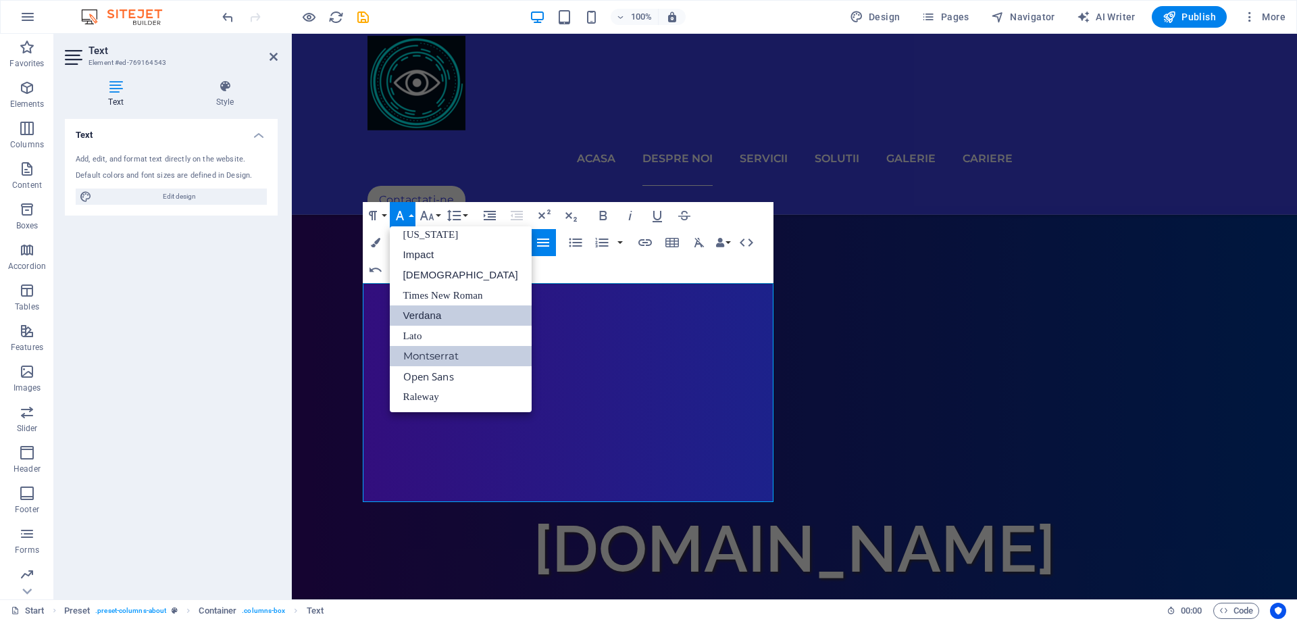
click at [444, 357] on link "Montserrat" at bounding box center [461, 356] width 142 height 20
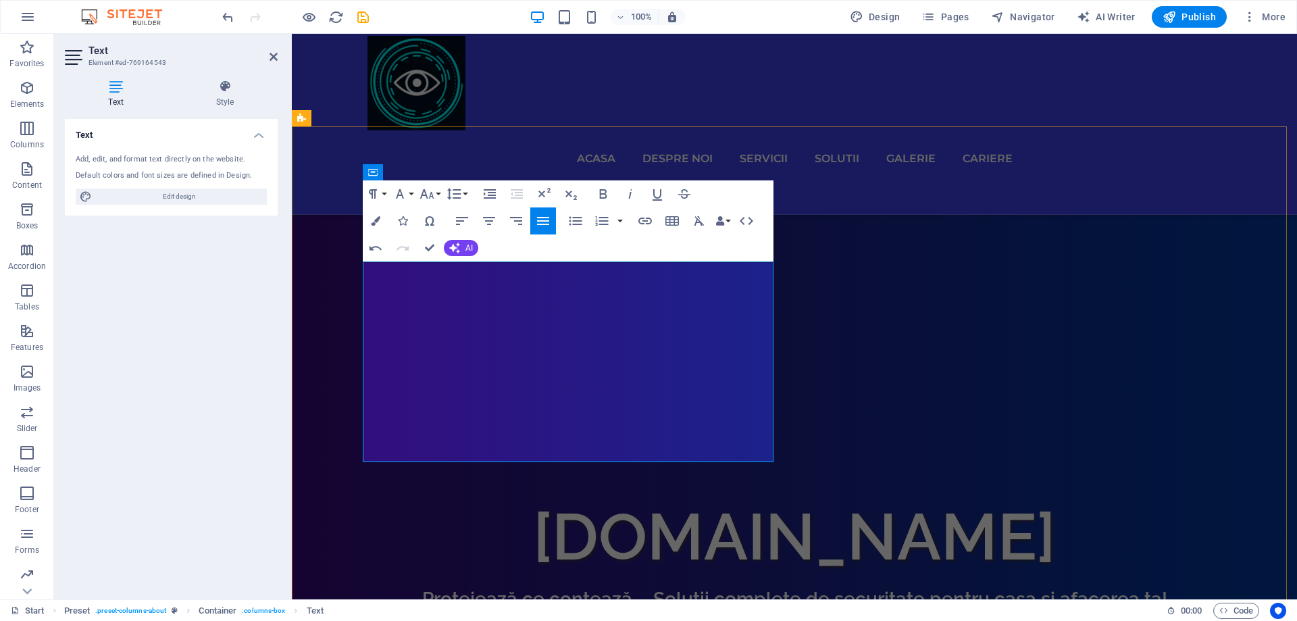
scroll to position [667, 0]
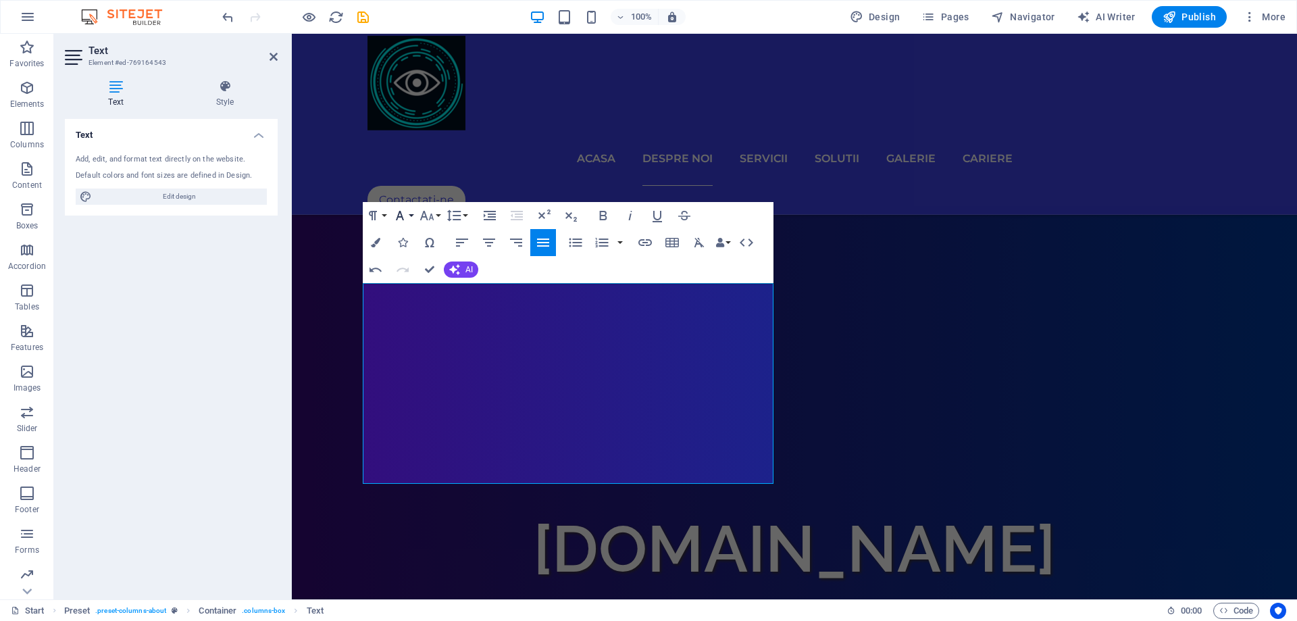
click at [407, 219] on icon "button" at bounding box center [400, 215] width 16 height 16
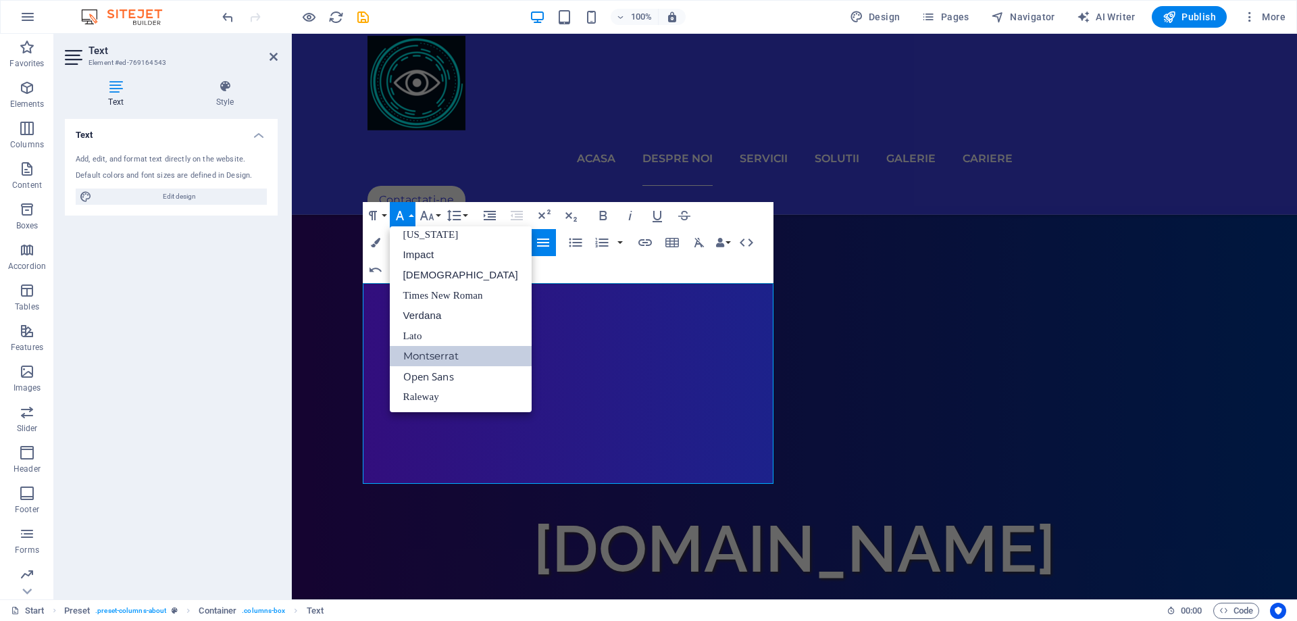
scroll to position [28, 0]
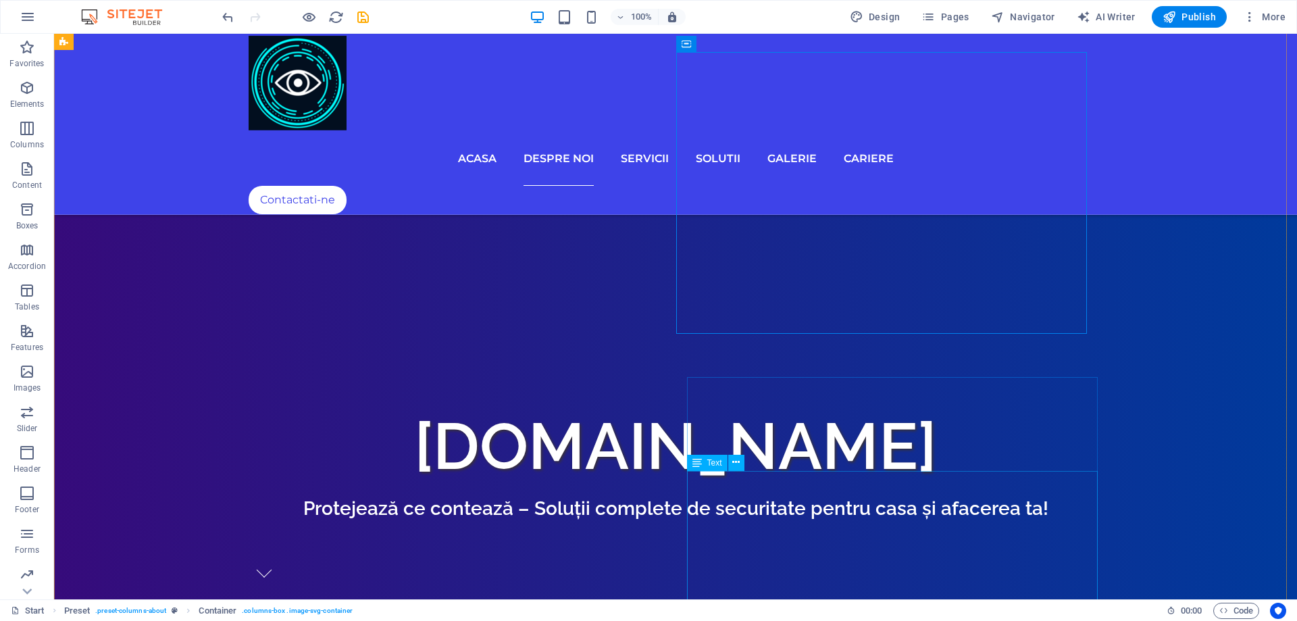
scroll to position [870, 0]
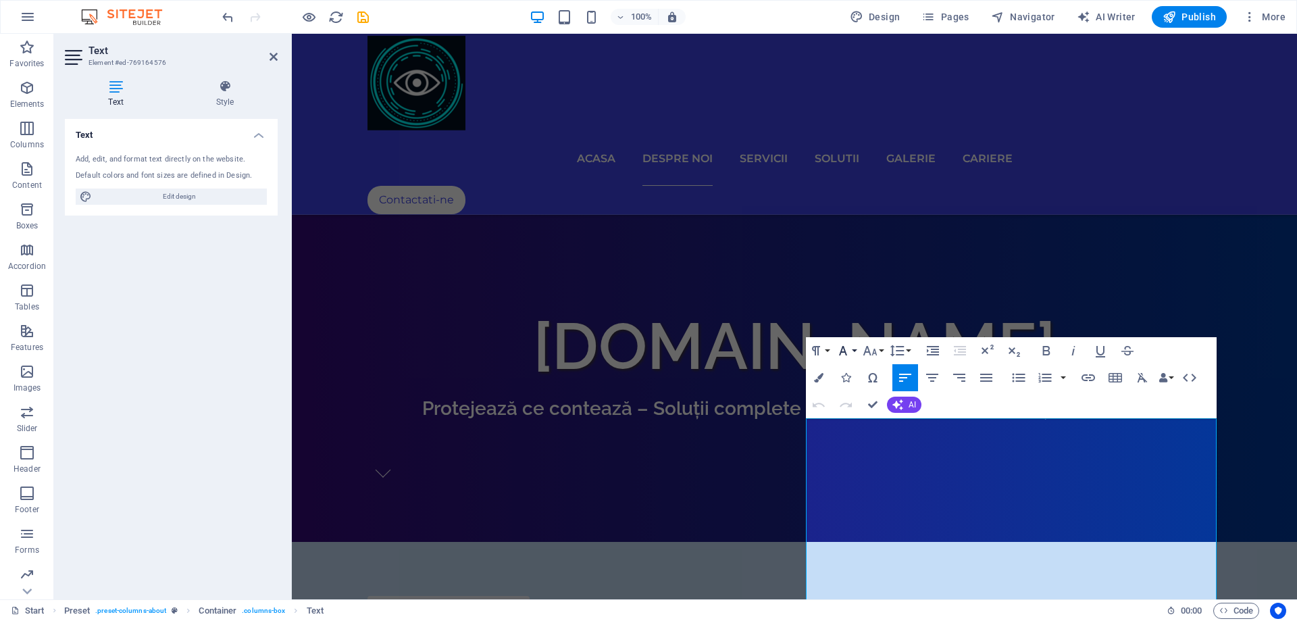
click at [853, 353] on button "Font Family" at bounding box center [846, 350] width 26 height 27
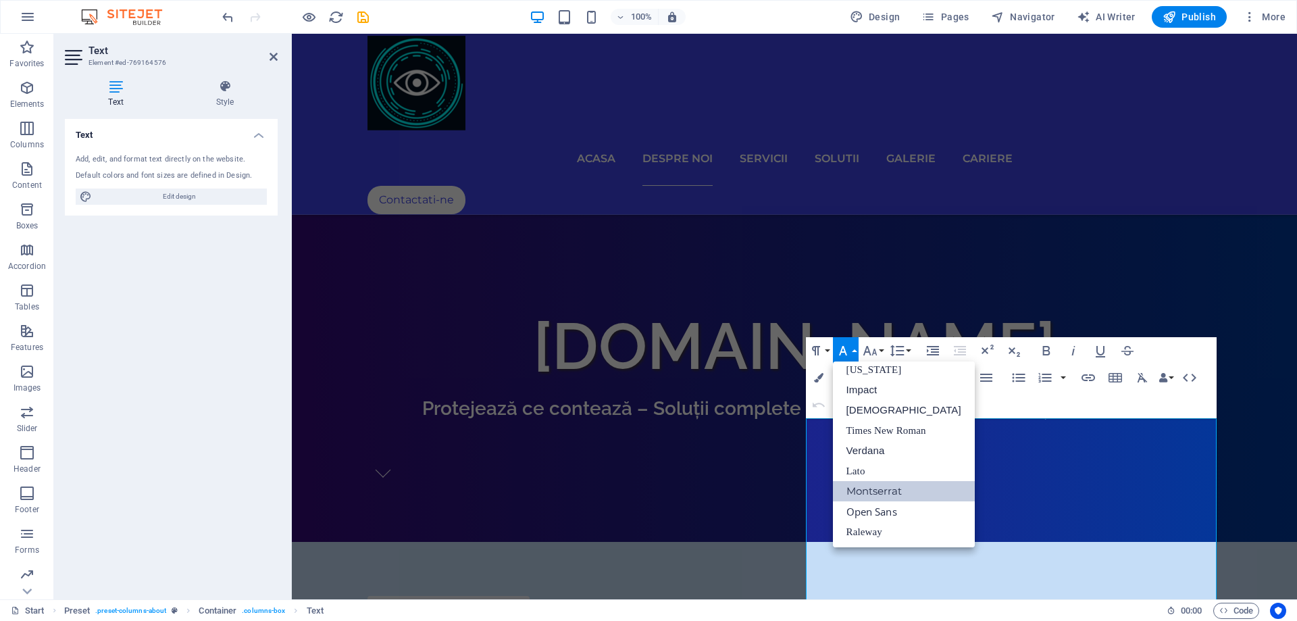
scroll to position [28, 0]
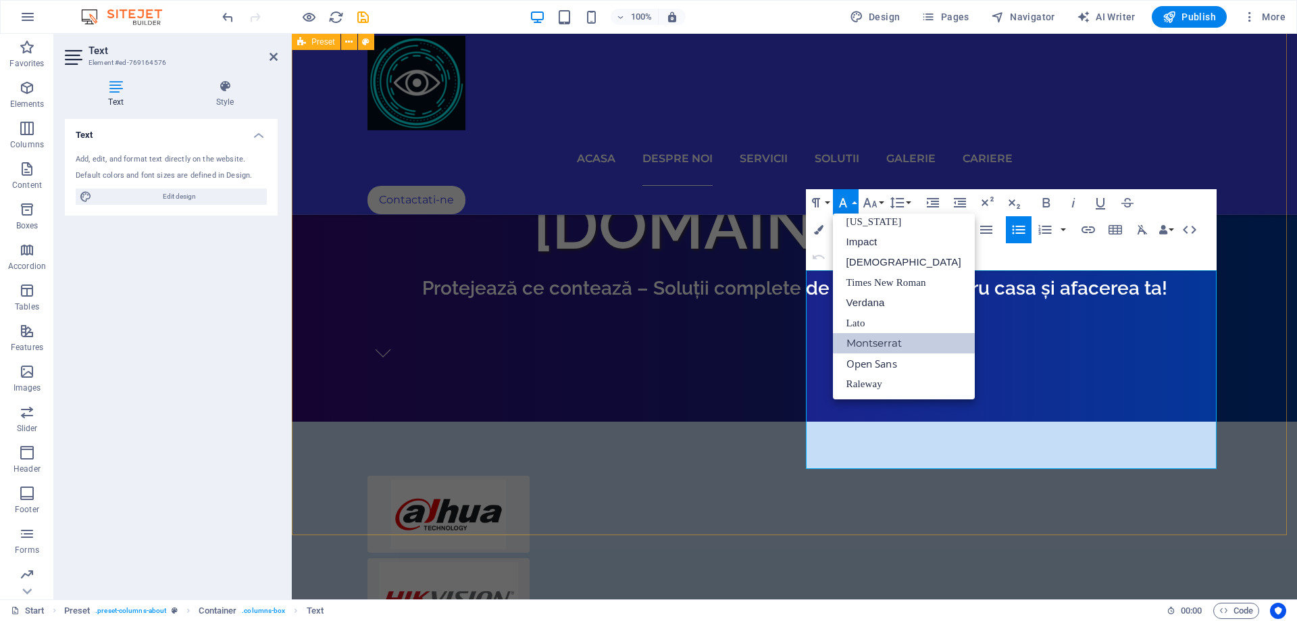
scroll to position [1073, 0]
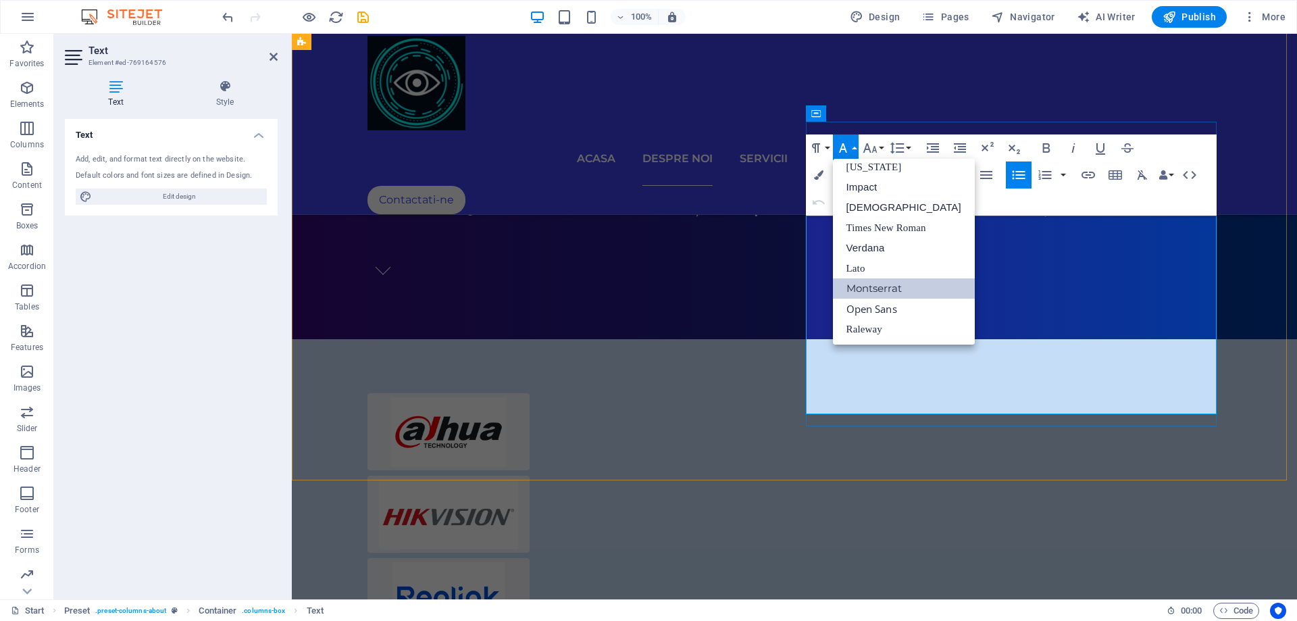
drag, startPoint x: 1077, startPoint y: 410, endPoint x: 1193, endPoint y: 302, distance: 158.7
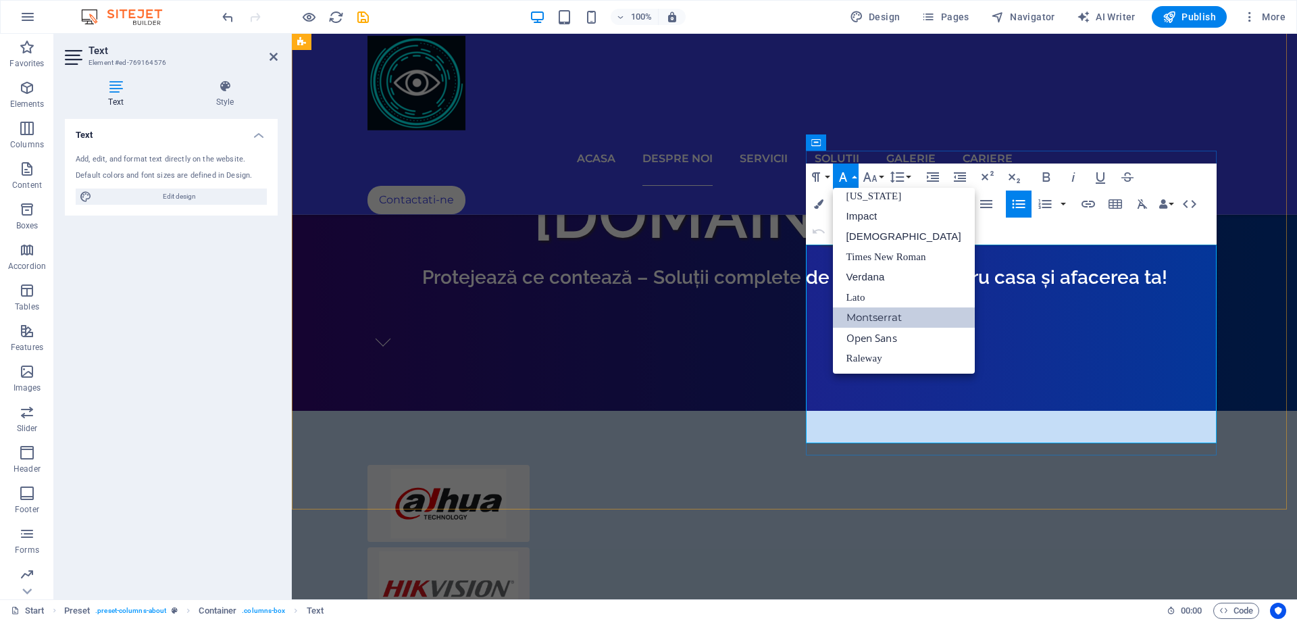
scroll to position [938, 0]
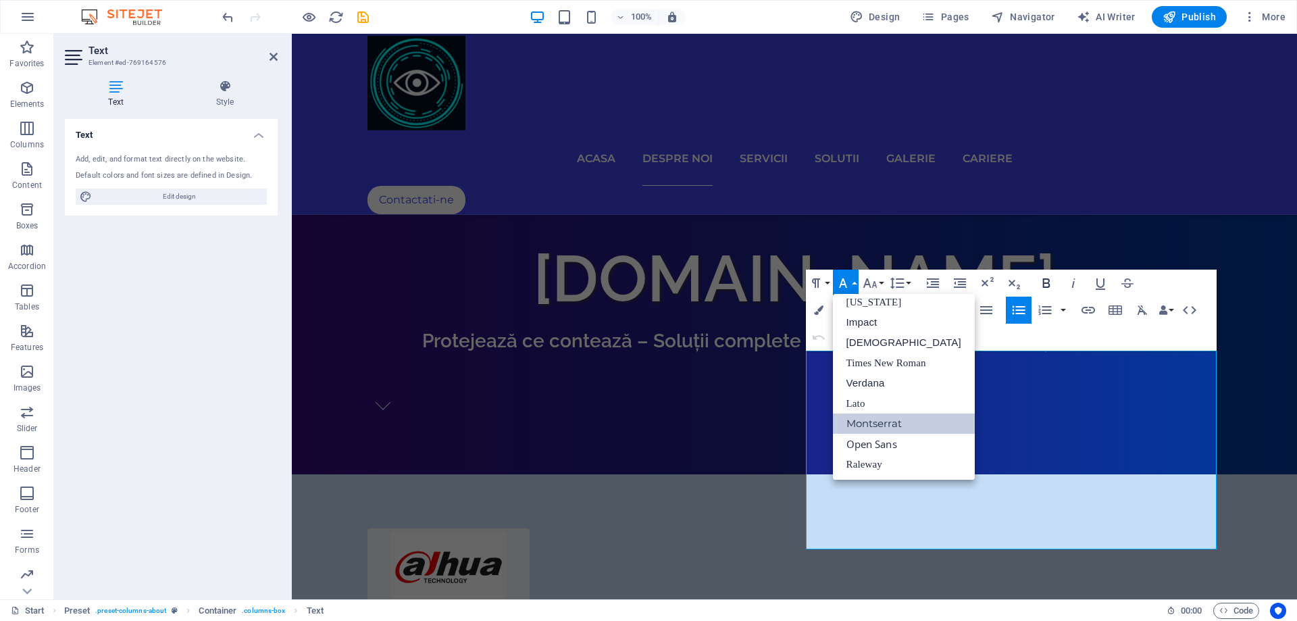
click at [1047, 282] on icon "button" at bounding box center [1045, 282] width 7 height 9
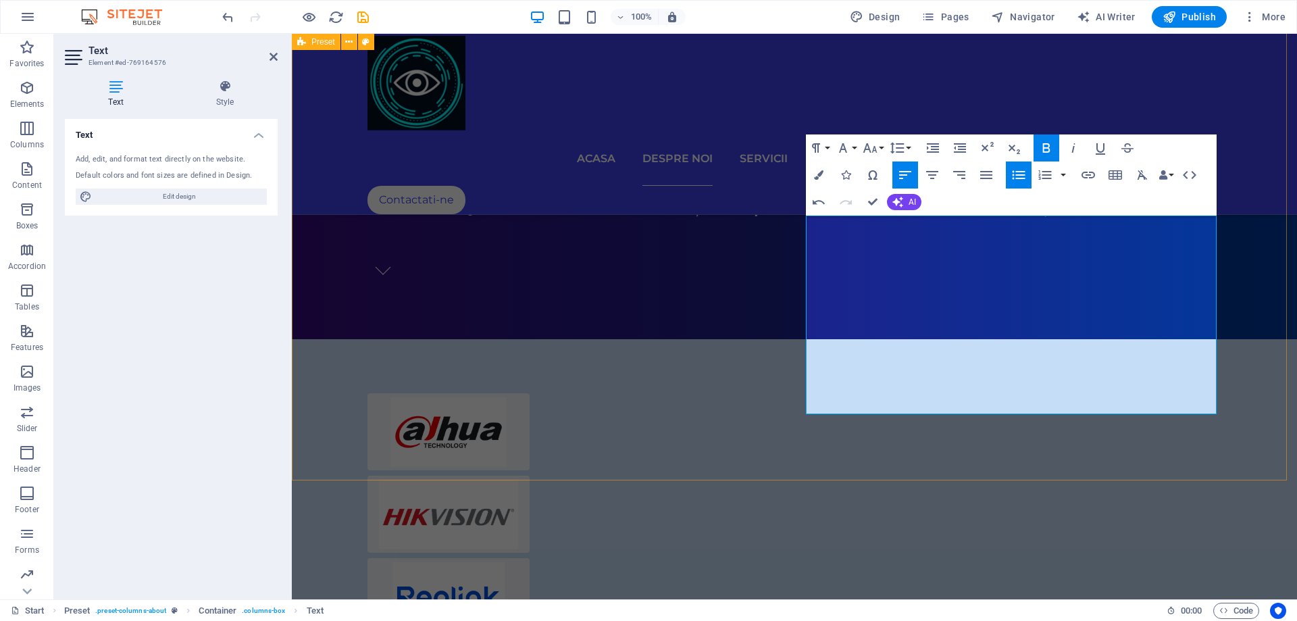
scroll to position [1005, 0]
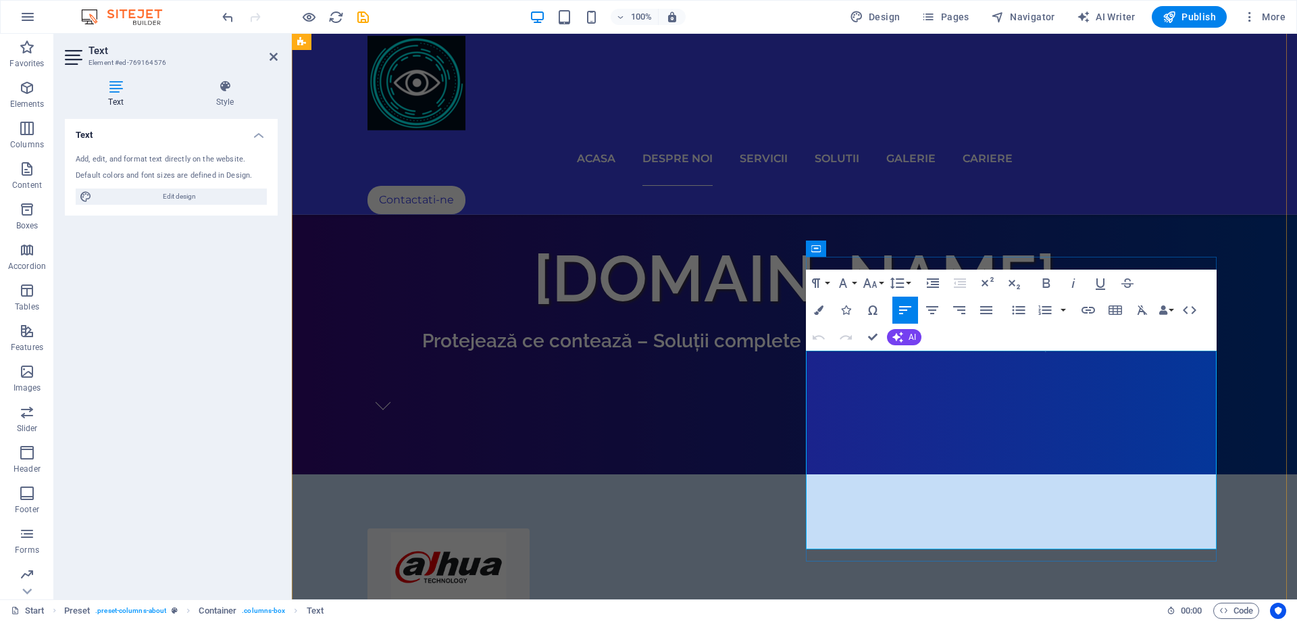
drag, startPoint x: 1061, startPoint y: 538, endPoint x: 814, endPoint y: 396, distance: 284.8
click at [874, 282] on icon "button" at bounding box center [870, 282] width 14 height 9
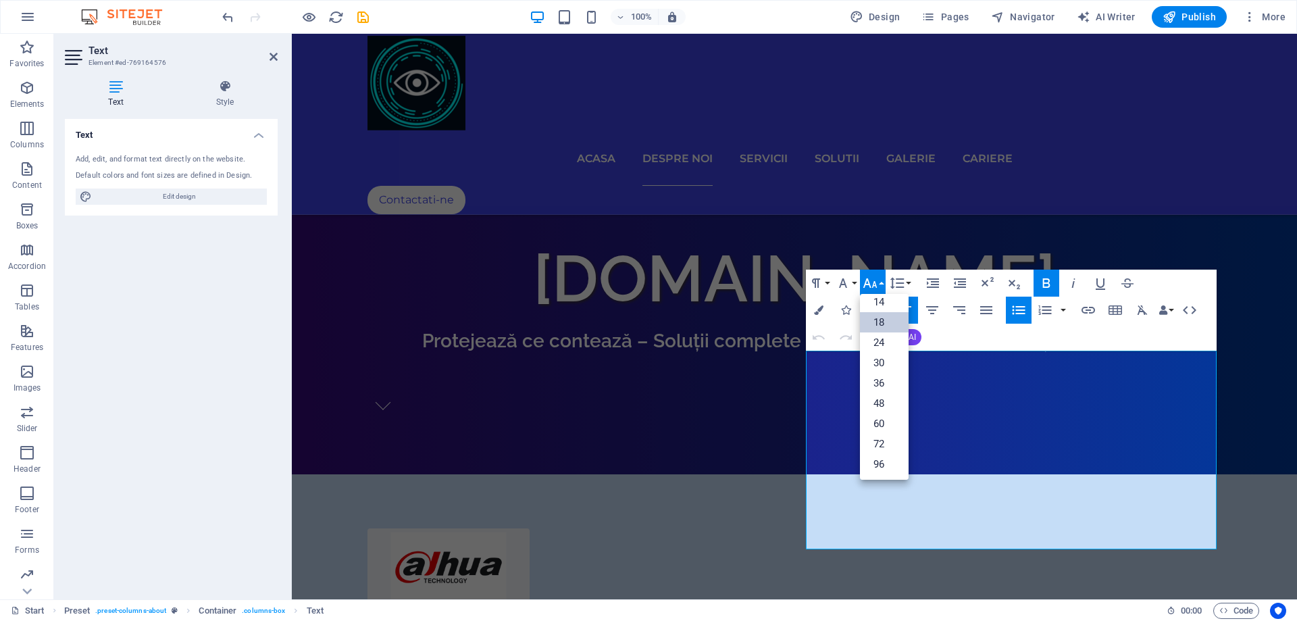
scroll to position [109, 0]
click at [880, 317] on link "18" at bounding box center [884, 322] width 49 height 20
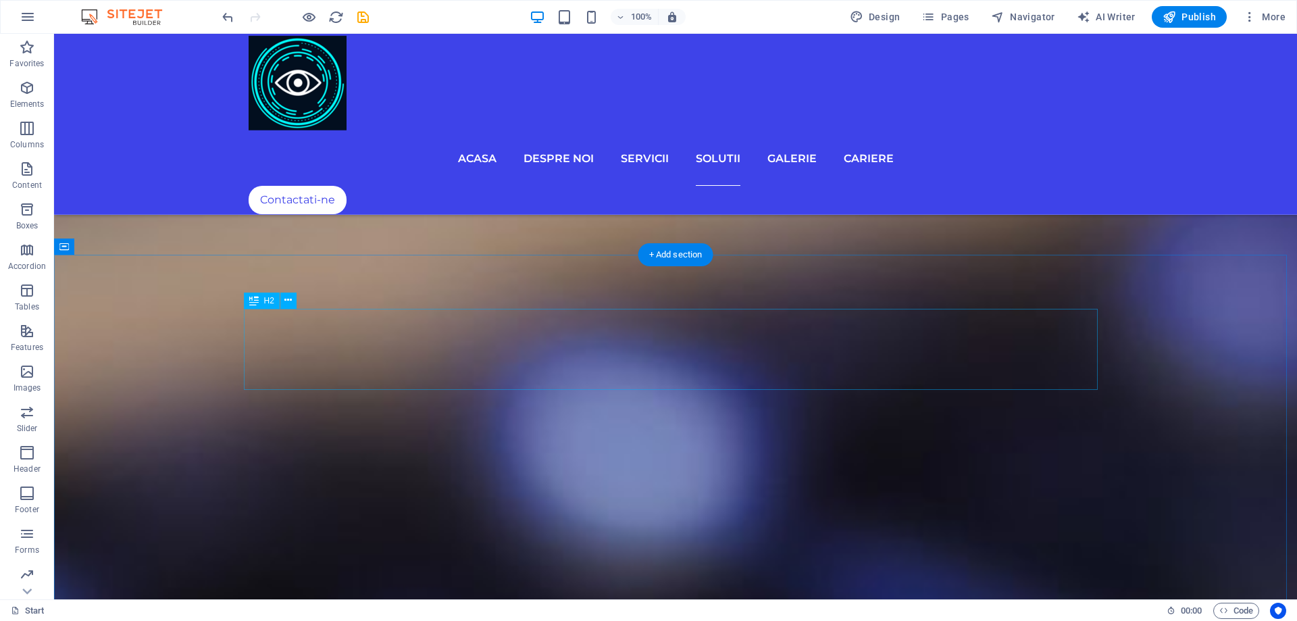
scroll to position [4585, 0]
